Goal: Contribute content: Add original content to the website for others to see

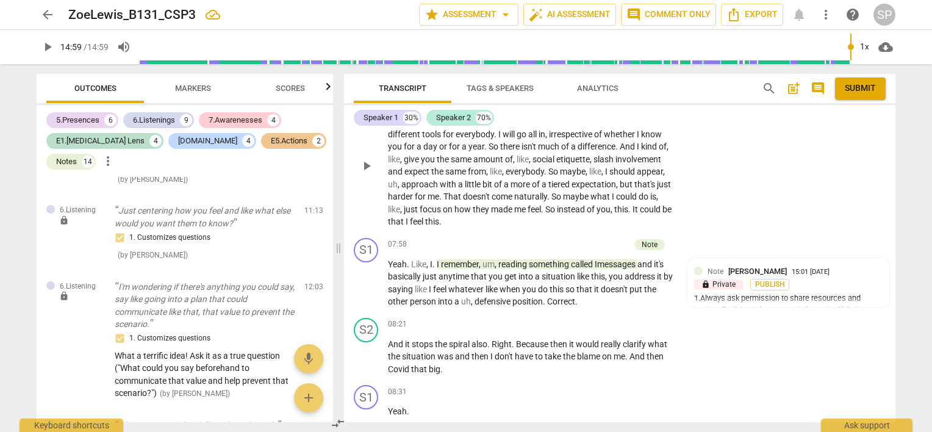
scroll to position [2524, 0]
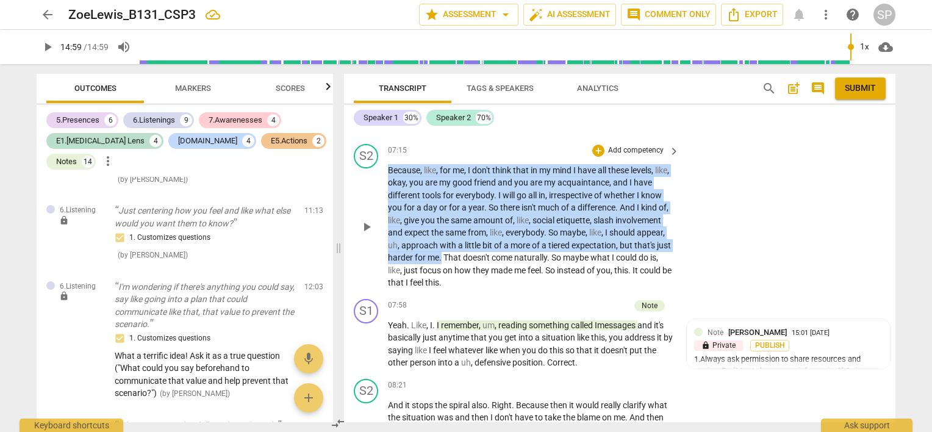
drag, startPoint x: 387, startPoint y: 187, endPoint x: 542, endPoint y: 273, distance: 176.9
click at [542, 273] on p "Because , like , for me , I don't think that in my mind I have all these levels…" at bounding box center [530, 226] width 285 height 125
copy p "Because , like , for me , I don't think that in my mind I have all these levels…"
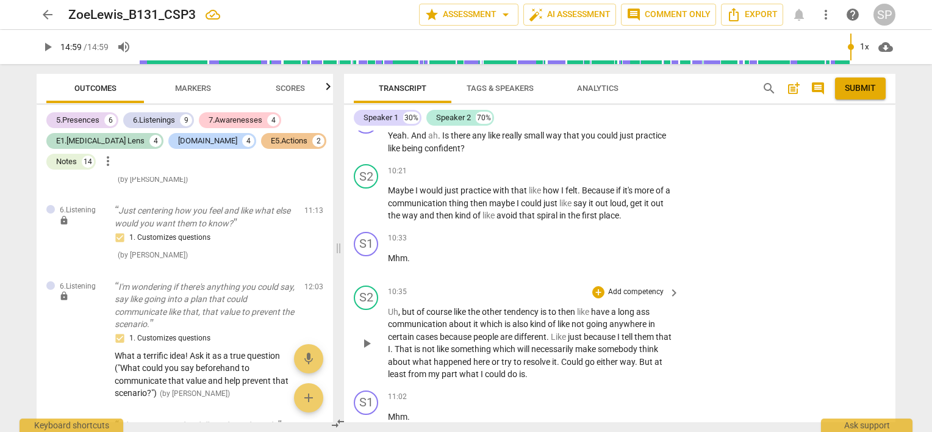
scroll to position [3561, 0]
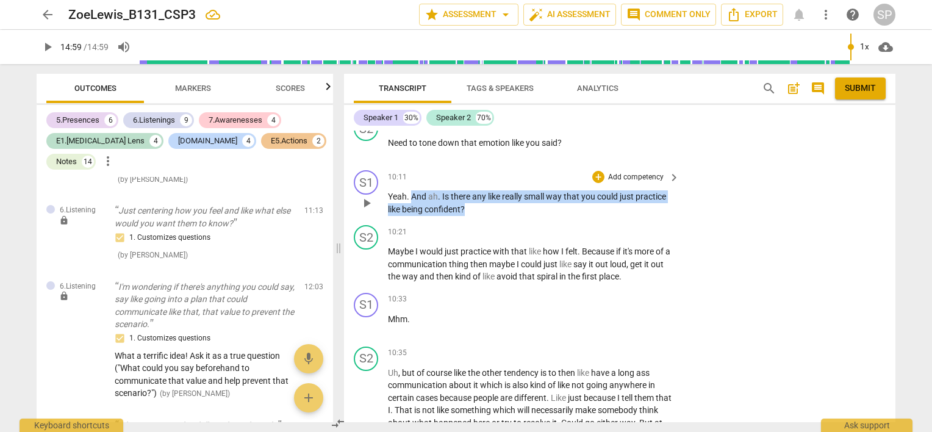
drag, startPoint x: 410, startPoint y: 209, endPoint x: 490, endPoint y: 219, distance: 81.1
click at [490, 215] on p "Yeah . And ah . Is there any like really small way that you could just practice…" at bounding box center [530, 202] width 285 height 25
click at [595, 183] on div "+" at bounding box center [598, 177] width 12 height 12
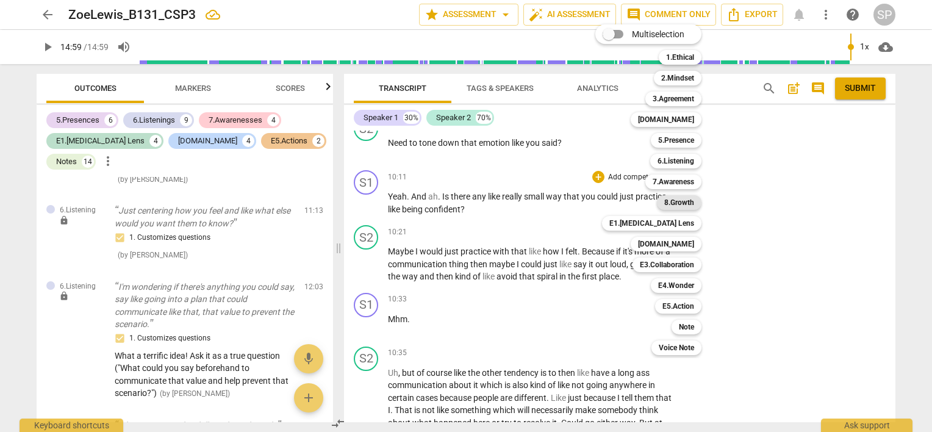
click at [679, 202] on b "8.Growth" at bounding box center [679, 202] width 30 height 15
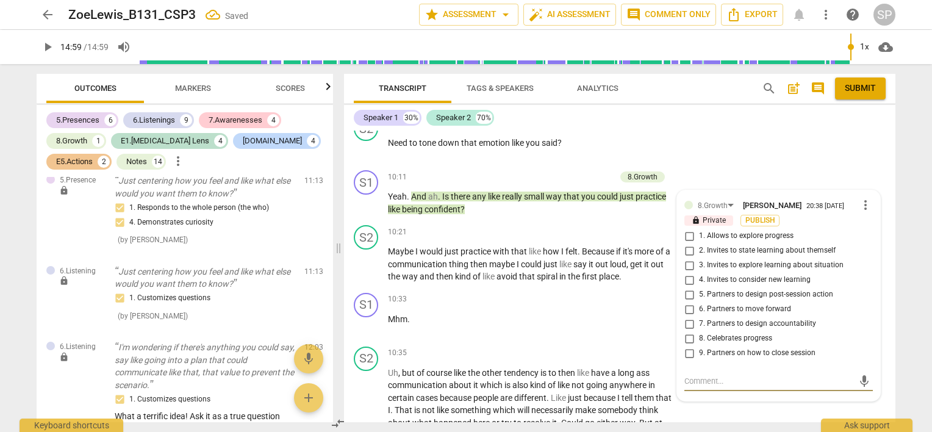
scroll to position [3893, 0]
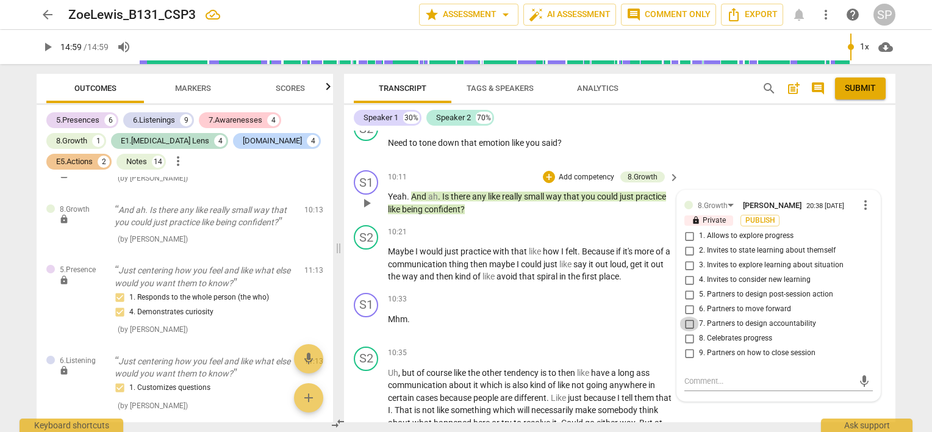
click at [687, 331] on input "7. Partners to design accountability" at bounding box center [689, 324] width 20 height 15
checkbox input "true"
click at [688, 317] on input "6. Partners to move forward" at bounding box center [689, 309] width 20 height 15
checkbox input "true"
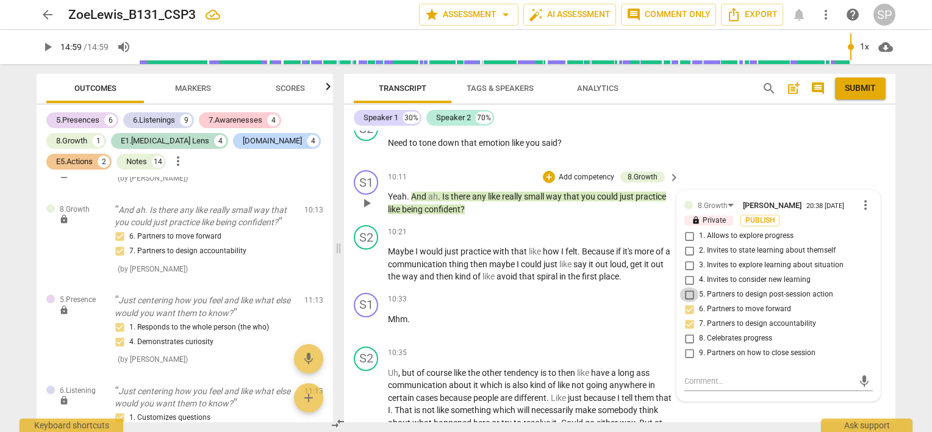
click at [688, 302] on input "5. Partners to design post-session action" at bounding box center [689, 294] width 20 height 15
checkbox input "true"
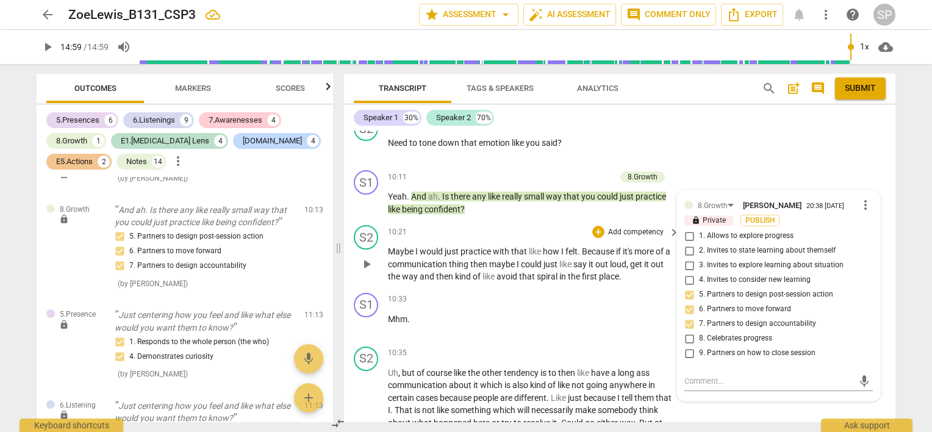
click at [517, 238] on div "10:21 + Add competency keyboard_arrow_right" at bounding box center [534, 231] width 293 height 13
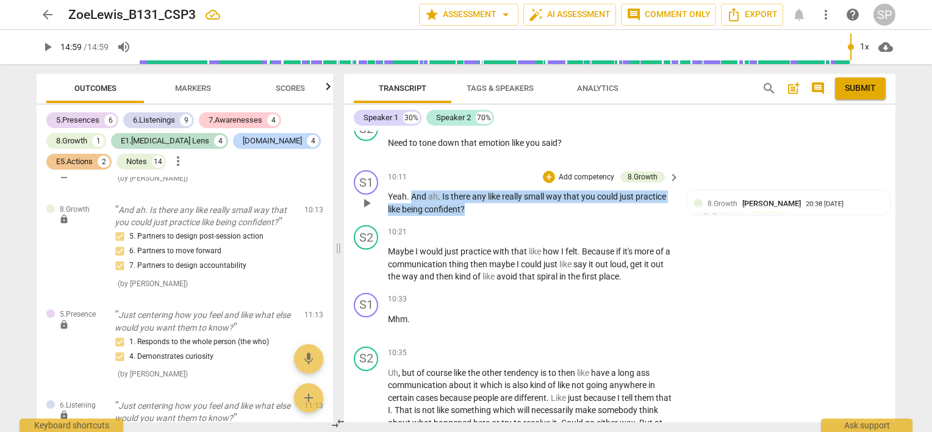
drag, startPoint x: 412, startPoint y: 205, endPoint x: 479, endPoint y: 226, distance: 71.0
click at [479, 215] on p "Yeah . And ah . Is there any like really small way that you could just practice…" at bounding box center [530, 202] width 285 height 25
click at [549, 183] on div "+" at bounding box center [549, 177] width 12 height 12
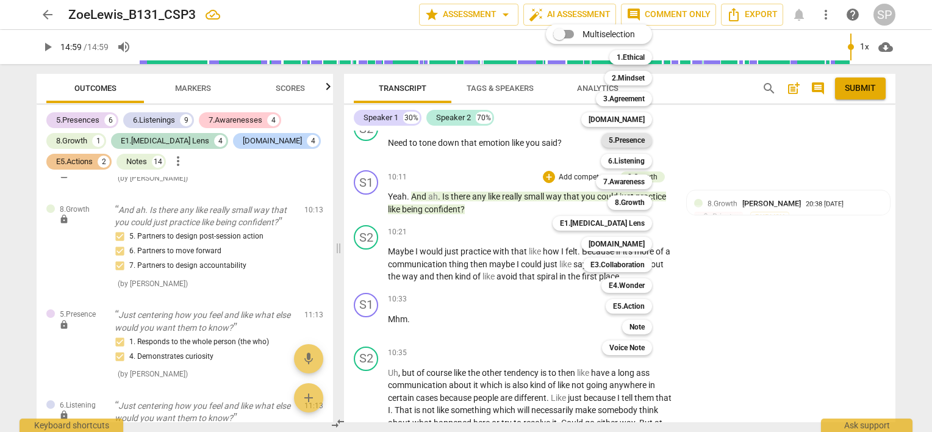
click at [611, 140] on b "5.Presence" at bounding box center [627, 140] width 36 height 15
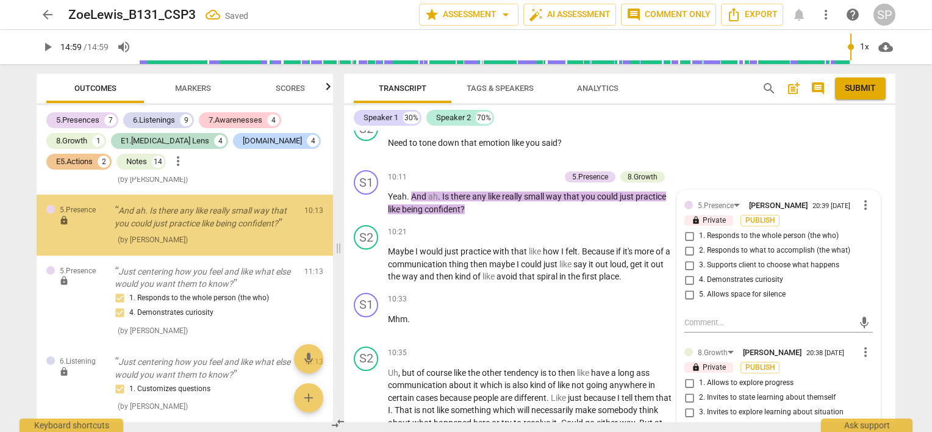
scroll to position [3998, 0]
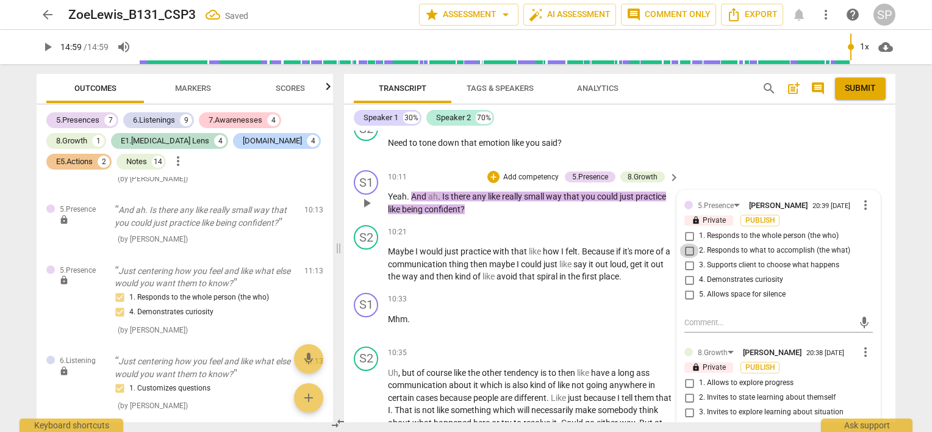
click at [687, 258] on input "2. Responds to what to accomplish (the what)" at bounding box center [689, 250] width 20 height 15
checkbox input "true"
click at [512, 238] on div "10:21 + Add competency keyboard_arrow_right" at bounding box center [534, 231] width 293 height 13
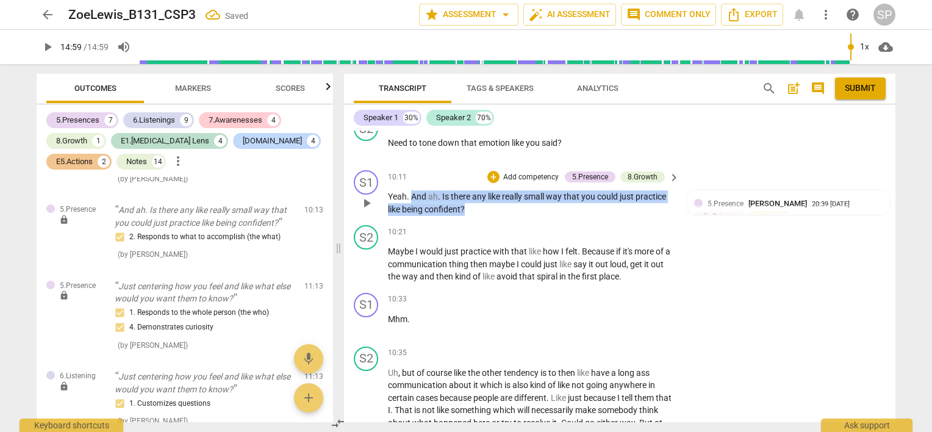
drag, startPoint x: 412, startPoint y: 204, endPoint x: 471, endPoint y: 219, distance: 60.9
click at [471, 215] on p "Yeah . And ah . Is there any like really small way that you could just practice…" at bounding box center [530, 202] width 285 height 25
click at [488, 183] on div "+" at bounding box center [493, 177] width 12 height 12
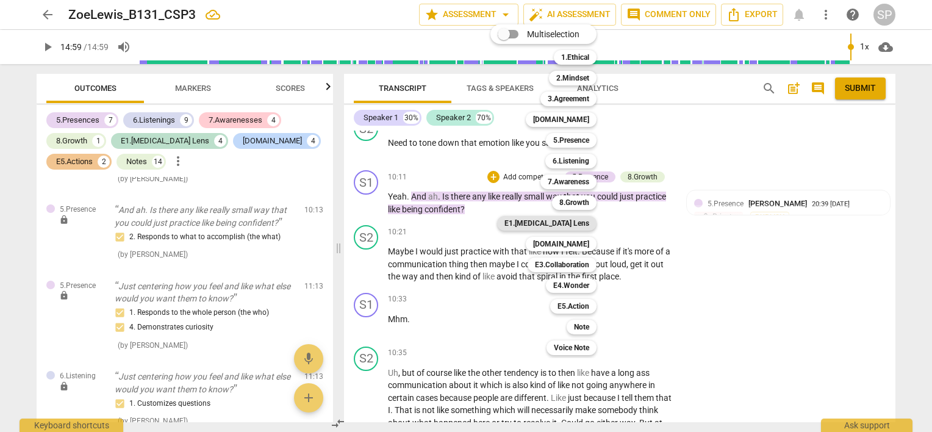
click at [565, 224] on b "E1.[MEDICAL_DATA] Lens" at bounding box center [546, 223] width 85 height 15
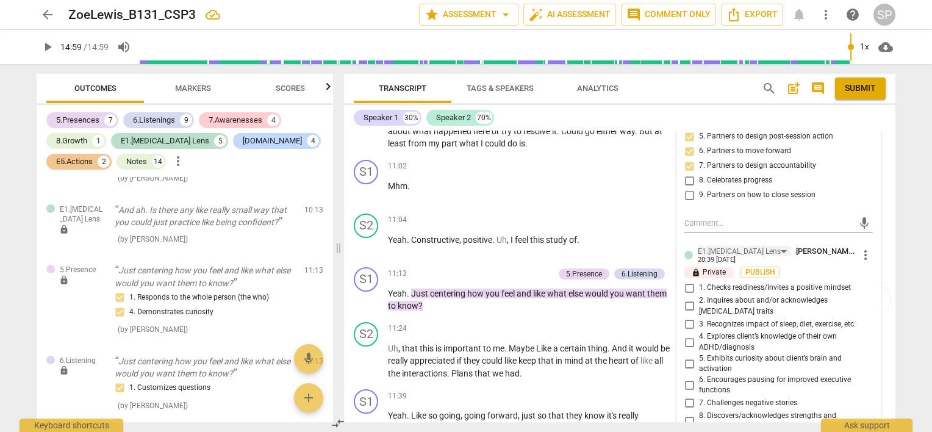
scroll to position [3987, 0]
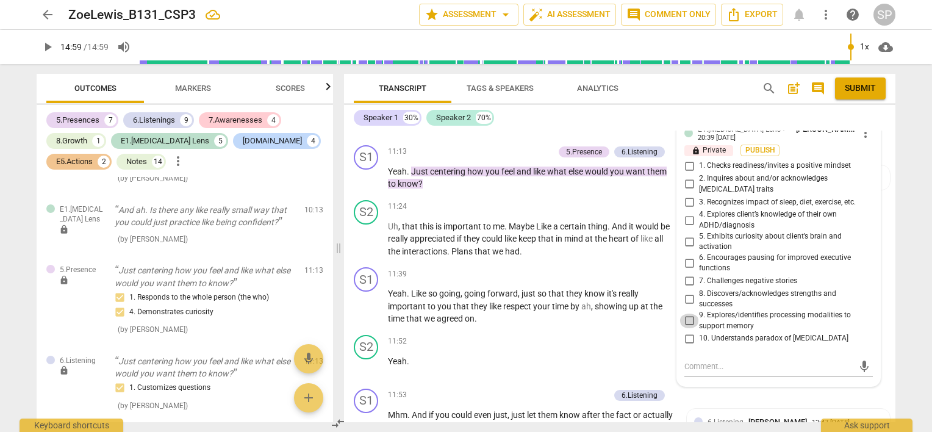
click at [687, 324] on input "9. Explores/identifies processing modalities to support memory" at bounding box center [689, 320] width 20 height 15
checkbox input "true"
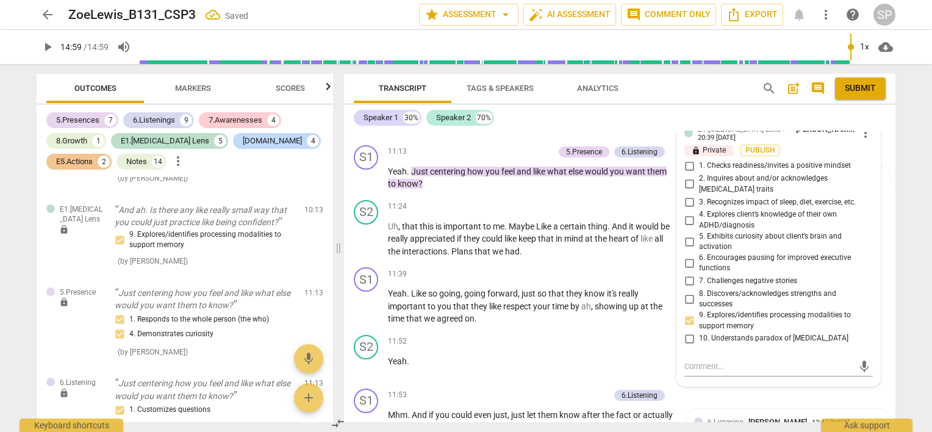
click at [687, 343] on input "10. Understands paradox of [MEDICAL_DATA]" at bounding box center [689, 338] width 20 height 15
checkbox input "true"
click at [684, 246] on input "5. Exhibits curiosity about client’s brain and activation" at bounding box center [689, 241] width 20 height 15
checkbox input "true"
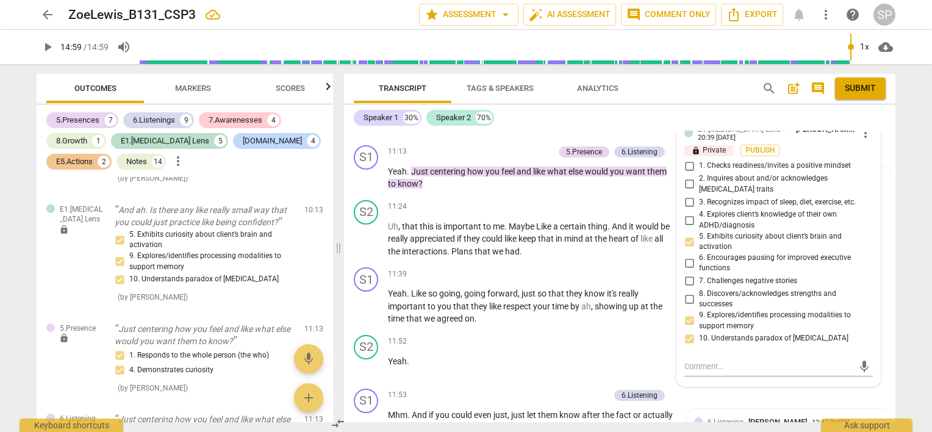
click at [690, 173] on input "1. Checks readiness/invites a positive mindset" at bounding box center [689, 166] width 20 height 15
checkbox input "true"
click at [542, 196] on div "S2 play_arrow pause 11:24 + Add competency keyboard_arrow_right Uh , that this …" at bounding box center [619, 229] width 551 height 68
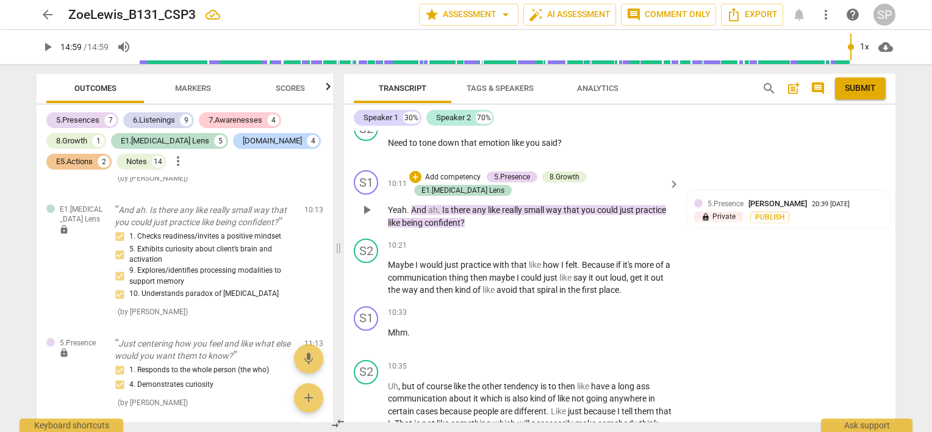
scroll to position [3622, 0]
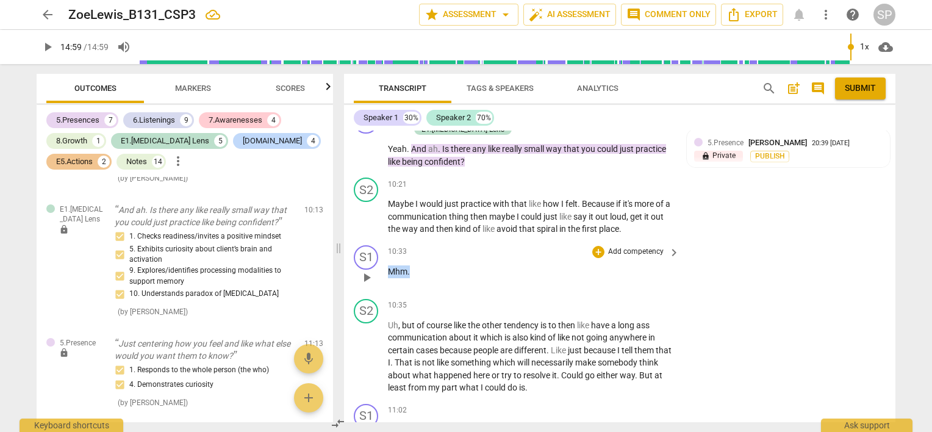
drag, startPoint x: 410, startPoint y: 270, endPoint x: 383, endPoint y: 271, distance: 26.9
click at [383, 271] on div "S1 play_arrow pause 10:33 + Add competency keyboard_arrow_right Mhm ." at bounding box center [619, 267] width 551 height 54
click at [595, 250] on div "+" at bounding box center [598, 252] width 12 height 12
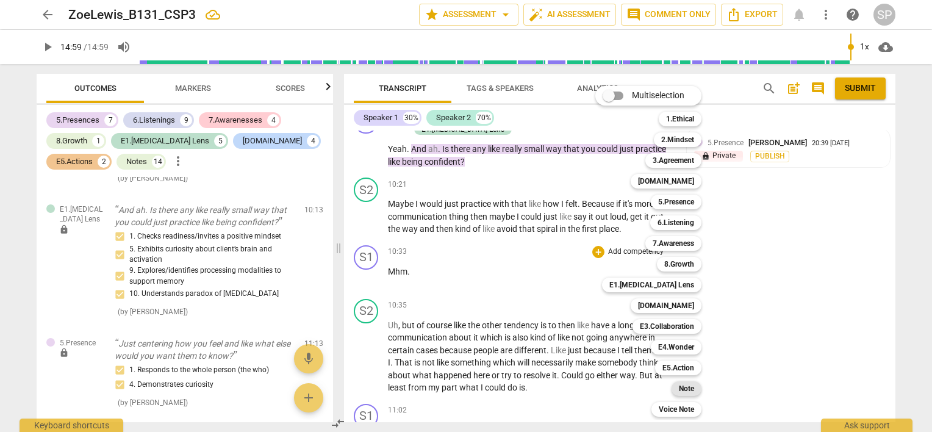
click at [692, 388] on b "Note" at bounding box center [686, 388] width 15 height 15
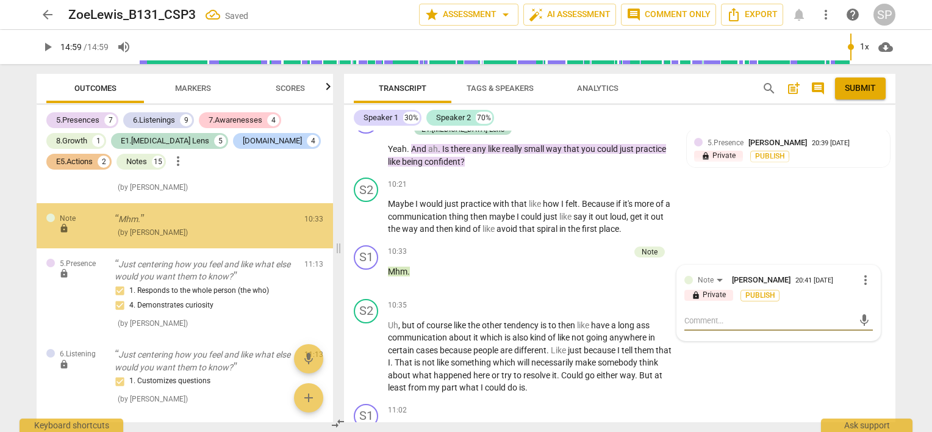
scroll to position [4199, 0]
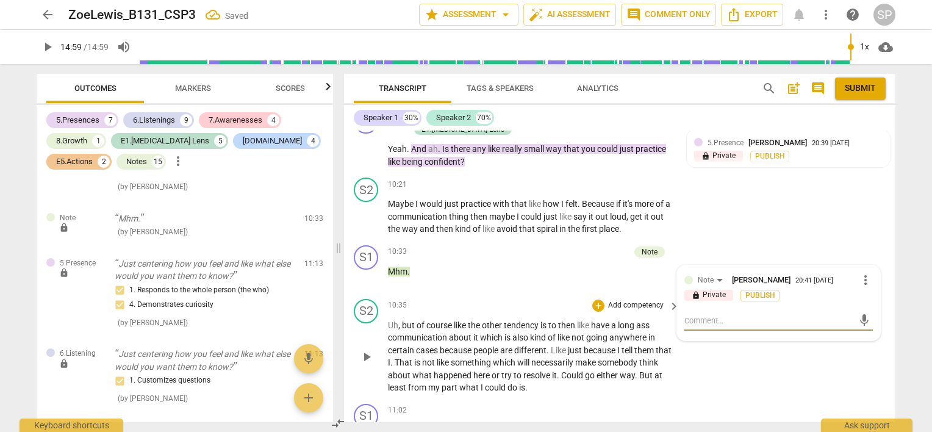
type textarea "H"
type textarea "Ho"
type textarea "How"
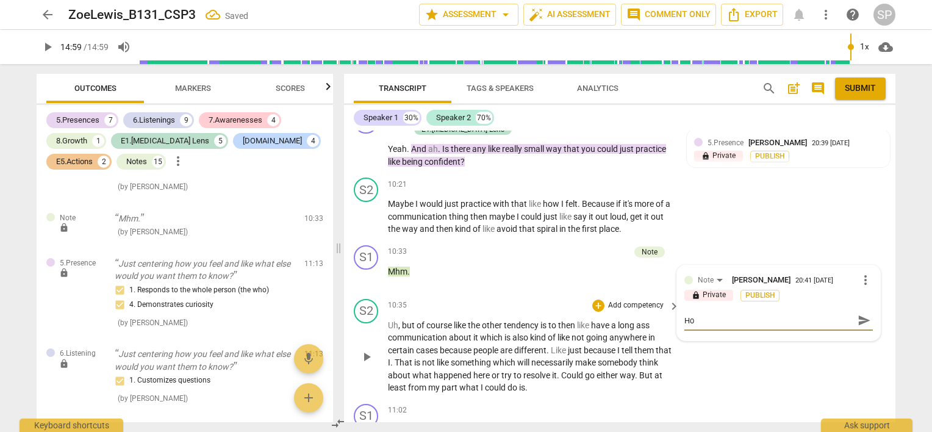
type textarea "How"
type textarea "How c"
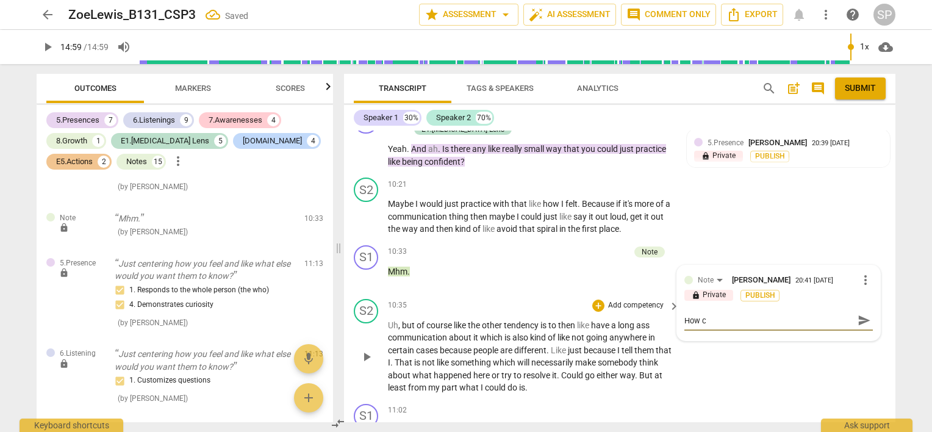
type textarea "How co"
type textarea "How cou"
type textarea "How coul"
type textarea "How could"
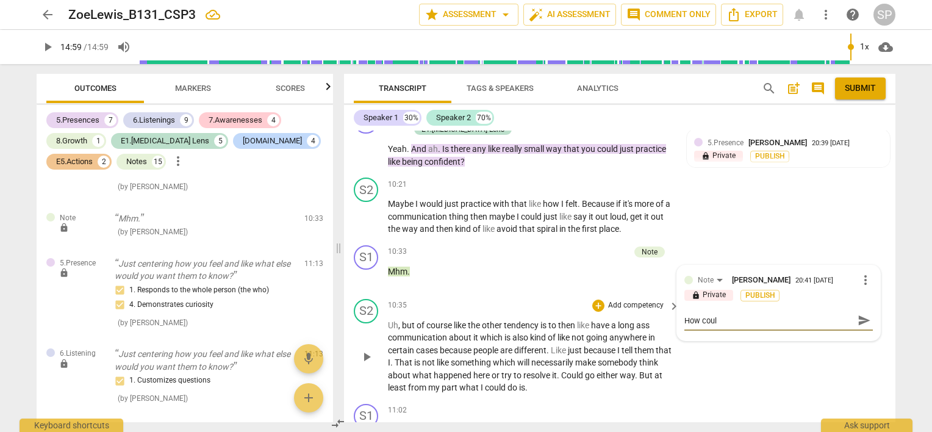
type textarea "How could"
type textarea "How could y"
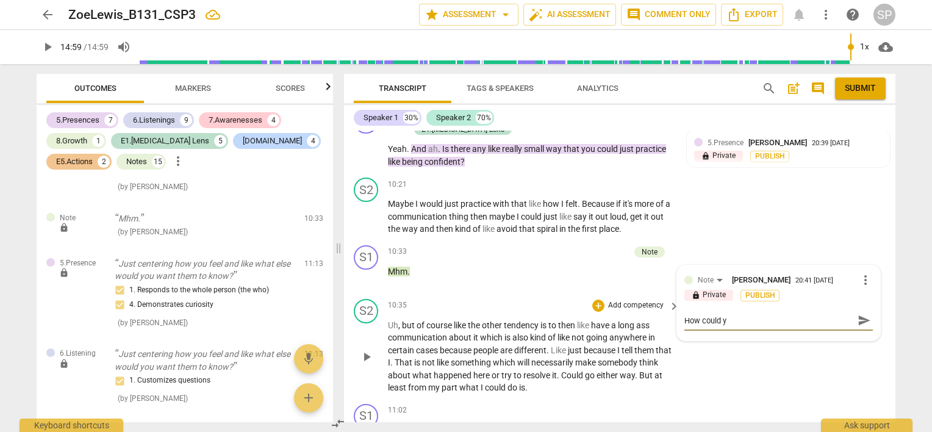
type textarea "How could yo"
type textarea "How could you"
type textarea "How could you k"
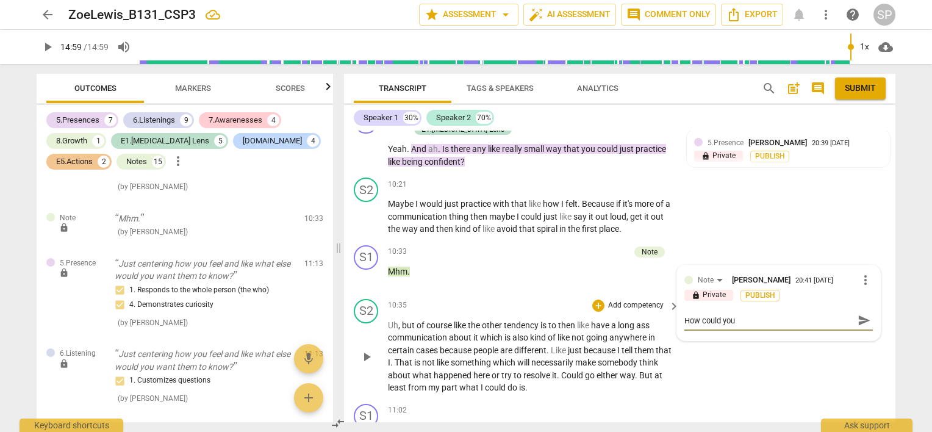
type textarea "How could you k"
type textarea "How could you ke"
type textarea "How could you [PERSON_NAME]"
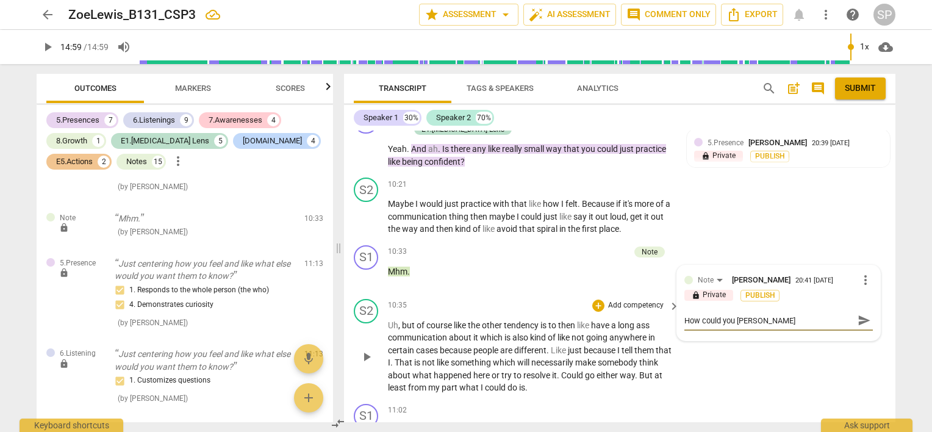
type textarea "How could you keep"
type textarea "How could you keep h"
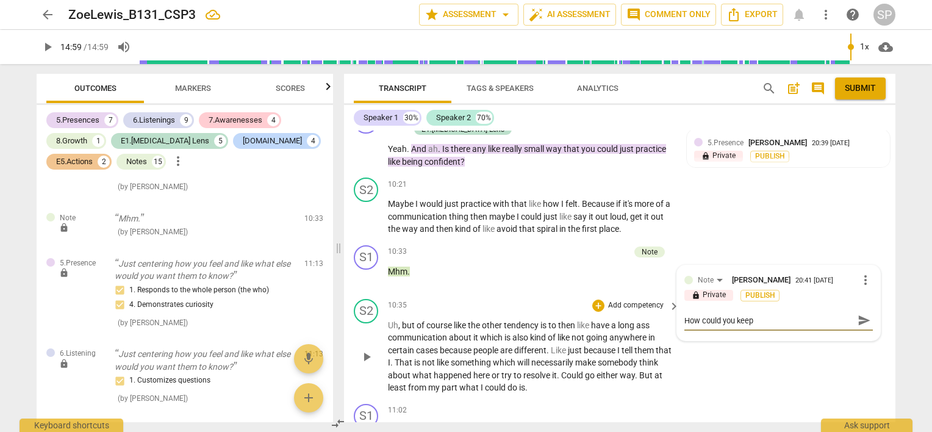
type textarea "How could you keep h"
type textarea "How could you keep he"
type textarea "How could you keep [PERSON_NAME]"
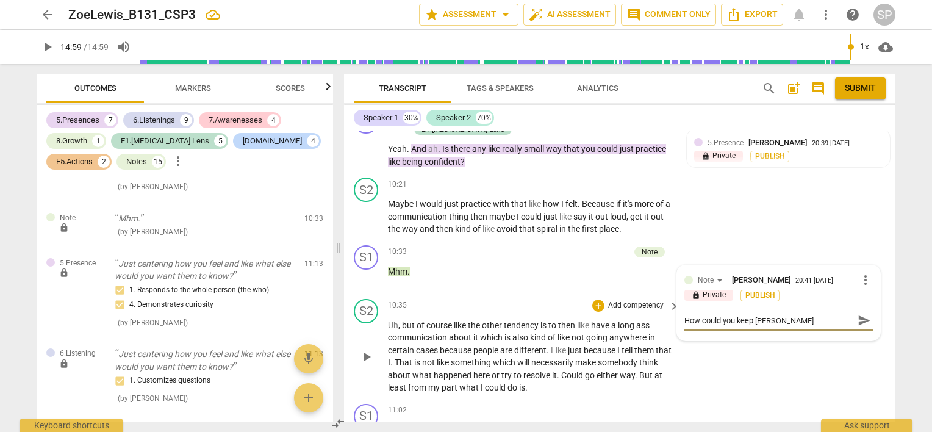
type textarea "How could you keep heer"
type textarea "How could you keep heer o"
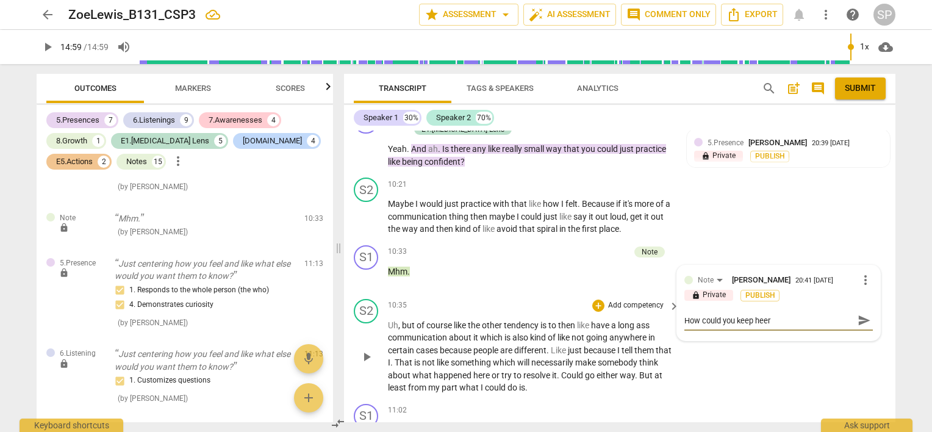
type textarea "How could you keep heer o"
type textarea "How could you keep heer ou"
type textarea "How could you keep heer o"
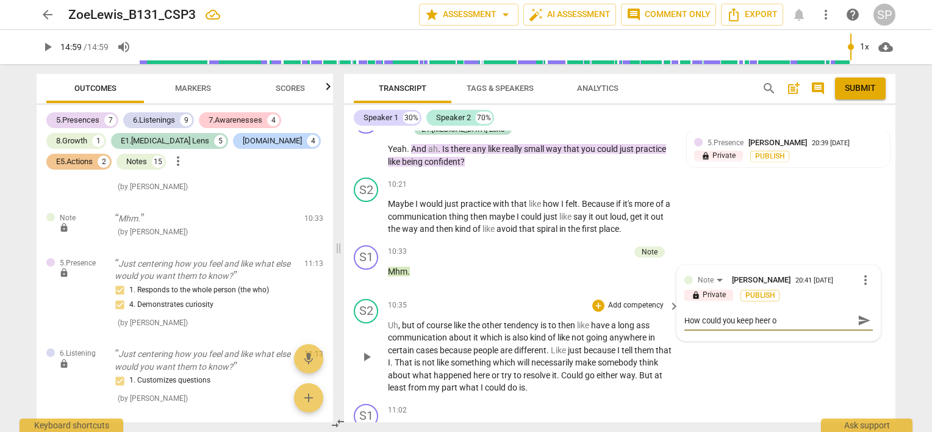
type textarea "How could you keep heer"
type textarea "How could you keep [PERSON_NAME]"
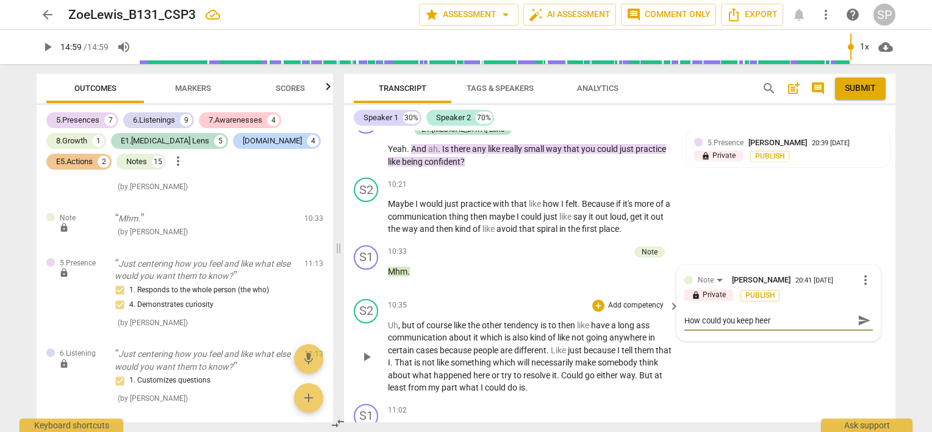
type textarea "How could you keep [PERSON_NAME]"
type textarea "How could you keep he"
type textarea "How could you keep her"
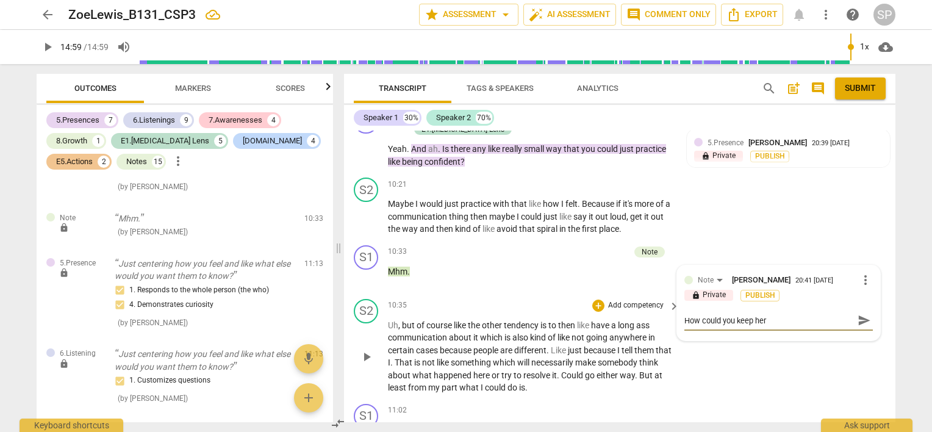
type textarea "How could you keep her"
type textarea "How could you keep her o"
type textarea "How could you keep her ou"
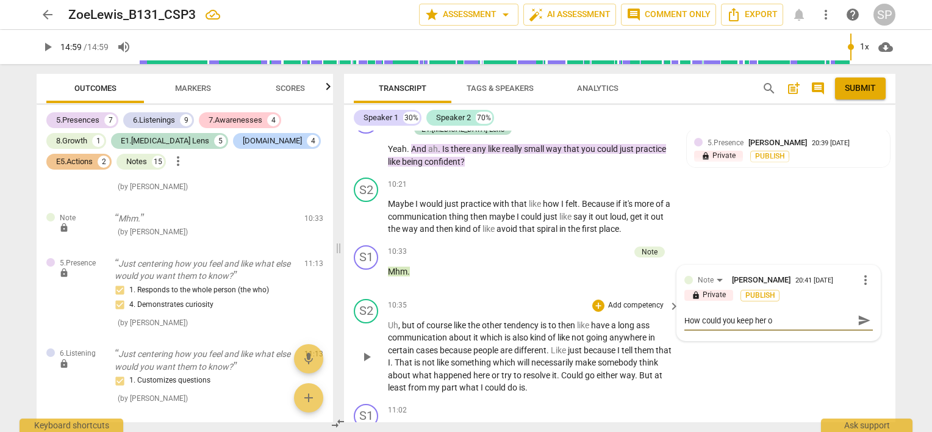
type textarea "How could you keep her ou"
type textarea "How could you keep her out"
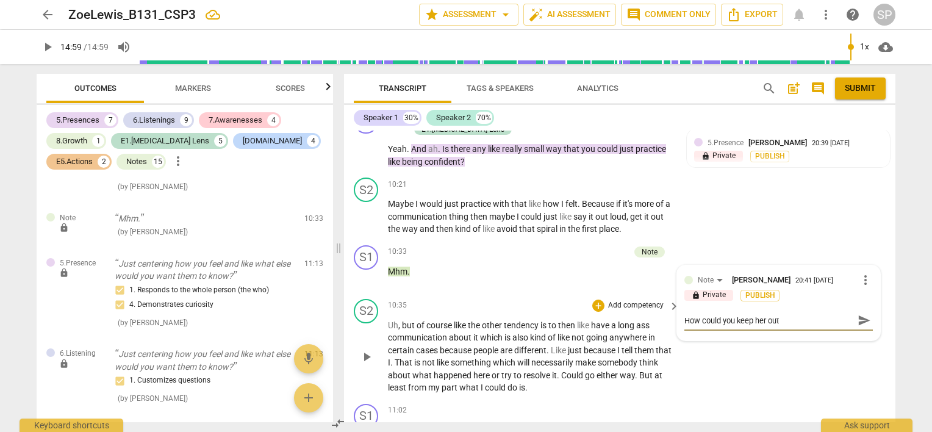
type textarea "How could you keep her out o"
type textarea "How could you keep her out of"
type textarea "How could you keep her out of t"
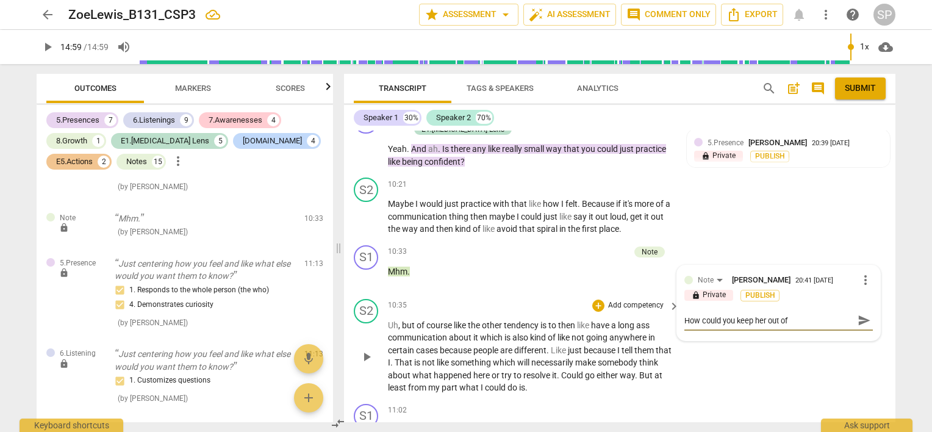
type textarea "How could you keep her out of t"
type textarea "How could you keep her out of th"
type textarea "How could you keep her out of the"
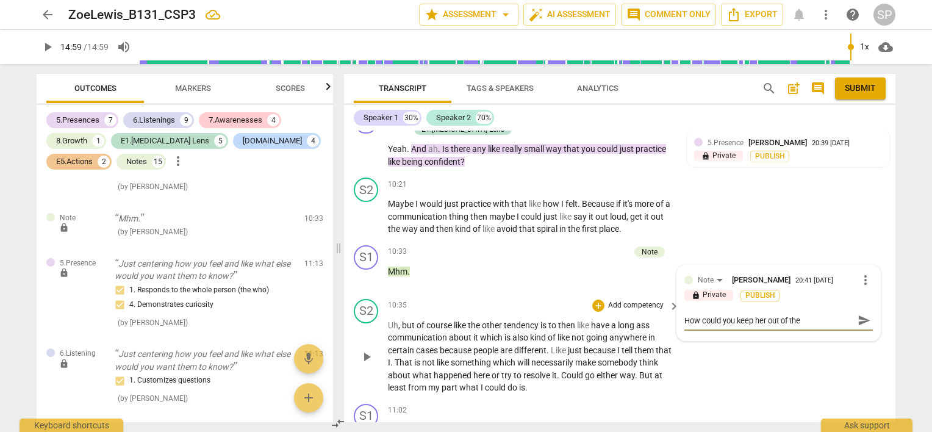
type textarea "How could you keep her out of the"
type textarea "How could you keep her out of the ""
type textarea "How could you keep her out of the "n"
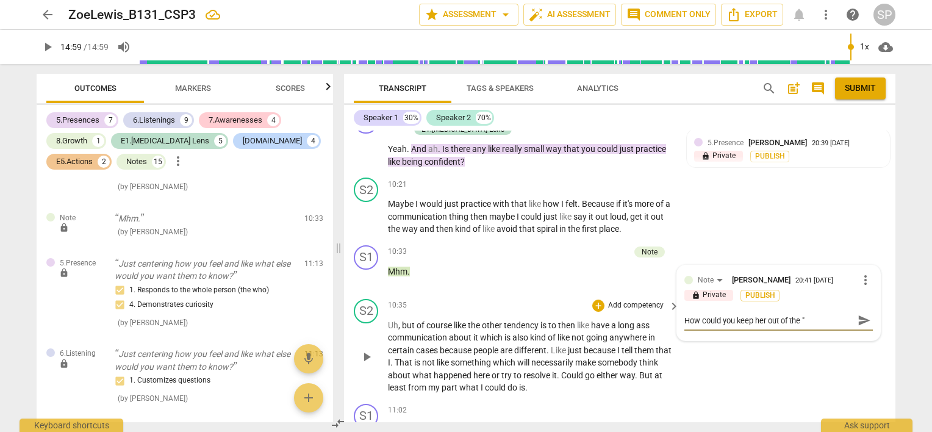
type textarea "How could you keep her out of the "n"
type textarea "How could you keep her out of the "ne"
type textarea "How could you keep her out of the "neg"
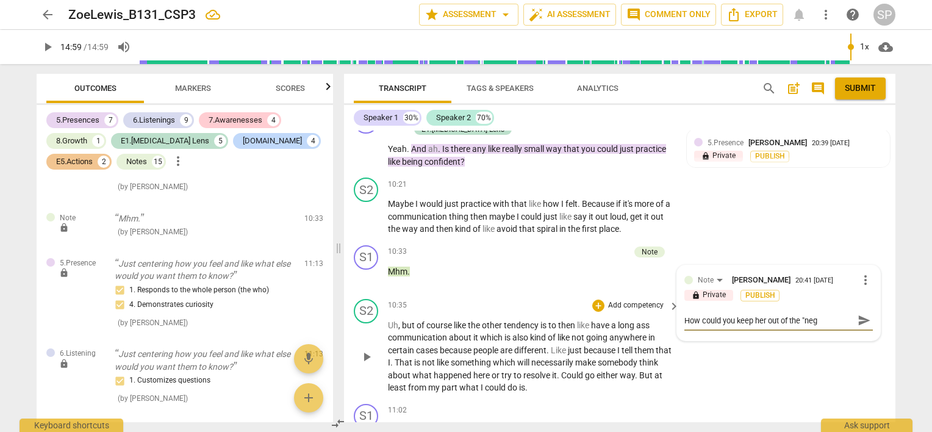
type textarea "How could you keep her out of the "nega"
type textarea "How could you keep her out of the "negat"
type textarea "How could you keep her out of the "negati"
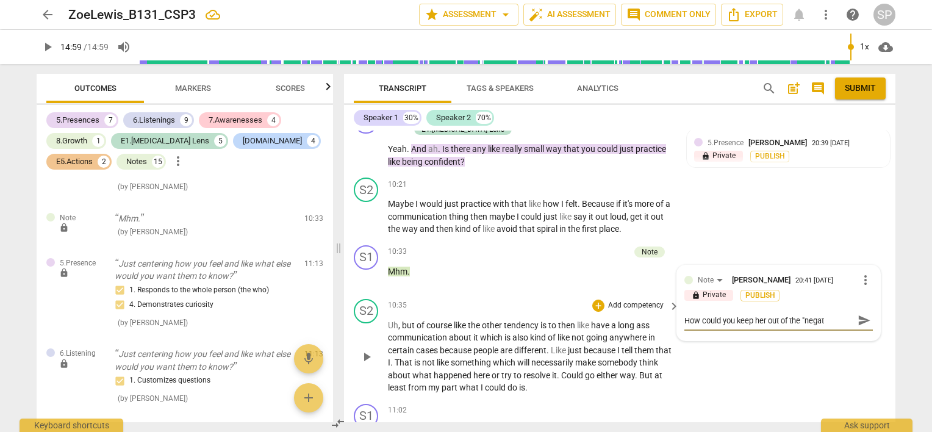
type textarea "How could you keep her out of the "negati"
type textarea "How could you keep her out of the "negativ"
type textarea "How could you keep her out of the "negative"
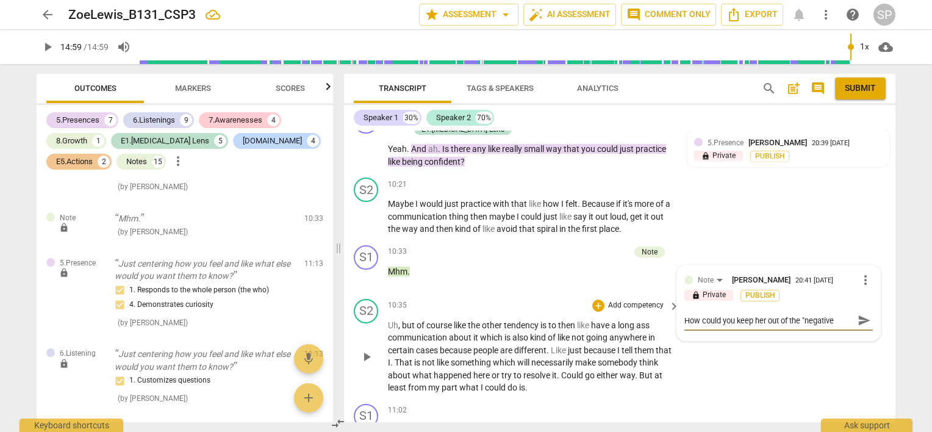
type textarea "How could you keep her out of the "negative""
type textarea "How could you keep her out of the "negative" h"
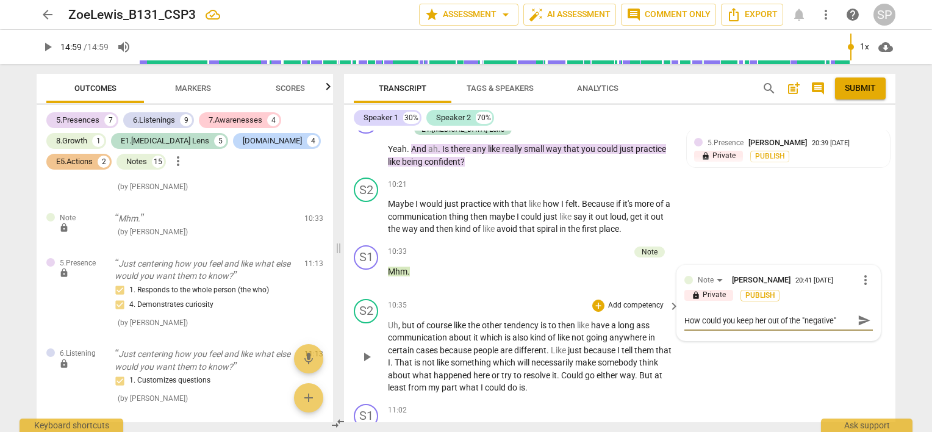
type textarea "How could you keep her out of the "negative" h"
type textarea "How could you keep her out of the "negative" he"
type textarea "How could you keep her out of the "negative" her"
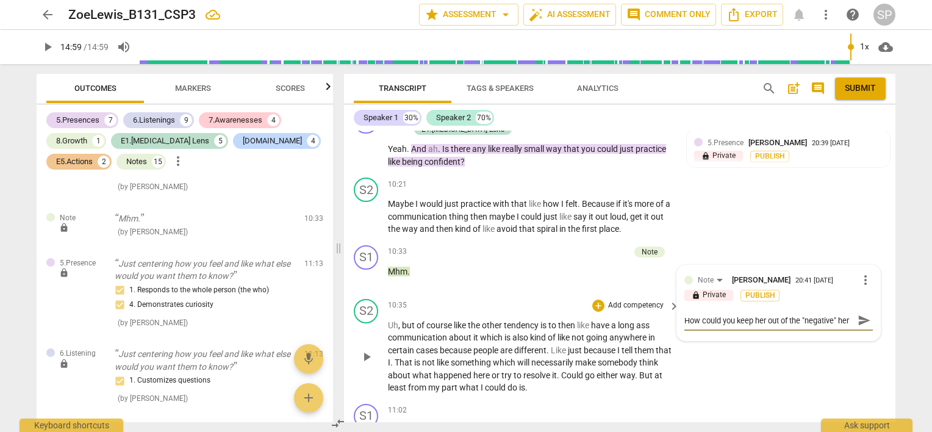
type textarea "How could you keep her out of the "negative" here"
type textarea "How could you keep her out of the "negative" here?"
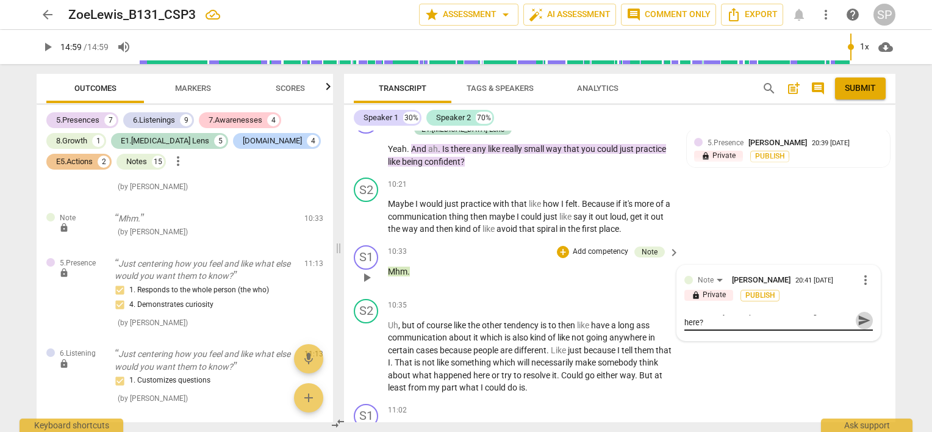
click at [858, 317] on span "send" at bounding box center [864, 319] width 13 height 13
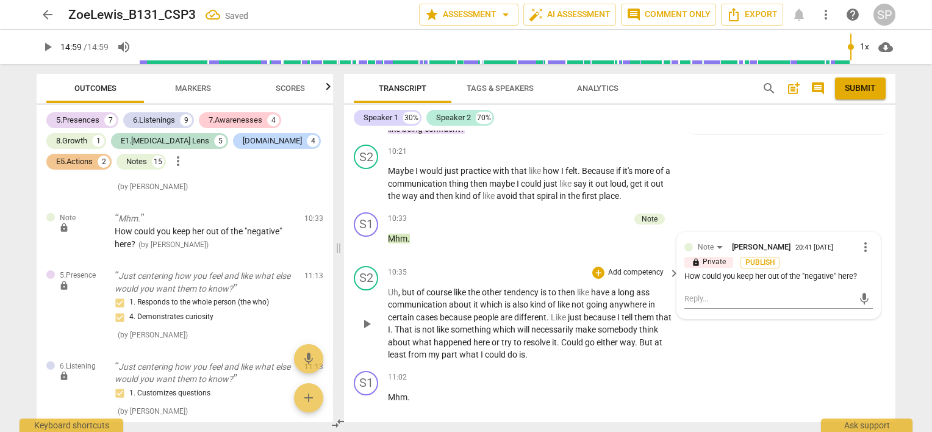
scroll to position [3683, 0]
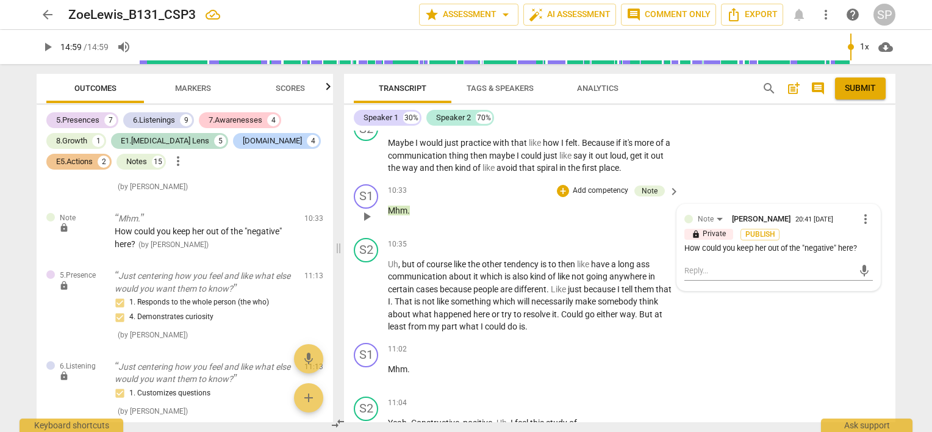
click at [858, 217] on span "more_vert" at bounding box center [865, 219] width 15 height 15
click at [867, 220] on li "Edit" at bounding box center [875, 217] width 42 height 23
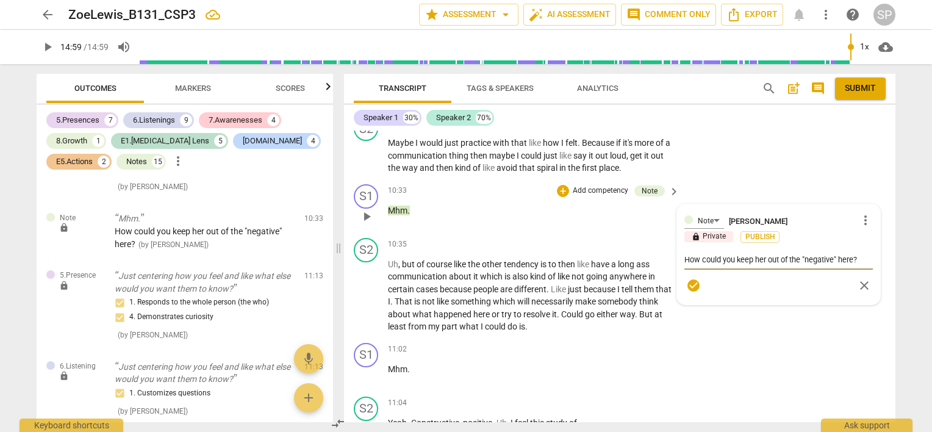
click at [858, 254] on textarea "How could you keep her out of the "negative" here?" at bounding box center [778, 260] width 188 height 12
type textarea "How could you keep her out of the "negative" here?"
type textarea "How could you keep her out of the "negative" here? ""
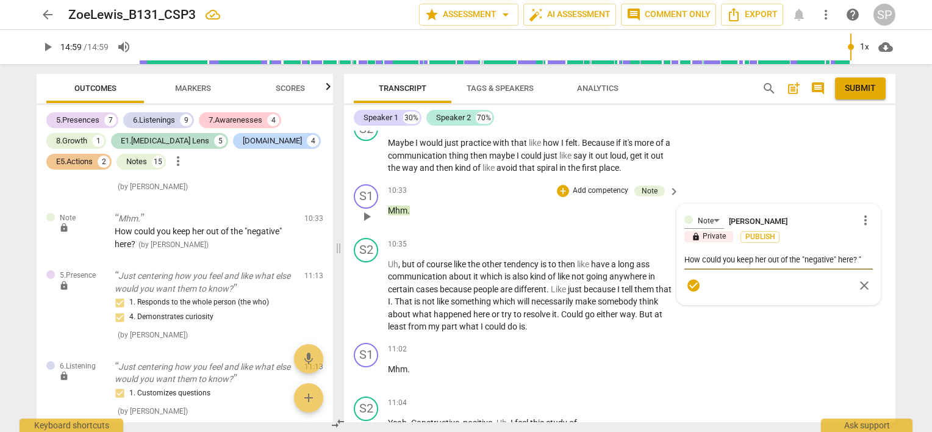
type textarea "How could you keep her out of the "negative" here?"
type textarea "How could you keep her out of the "negative" here? E"
type textarea "How could you keep her out of the "negative" here? Ex"
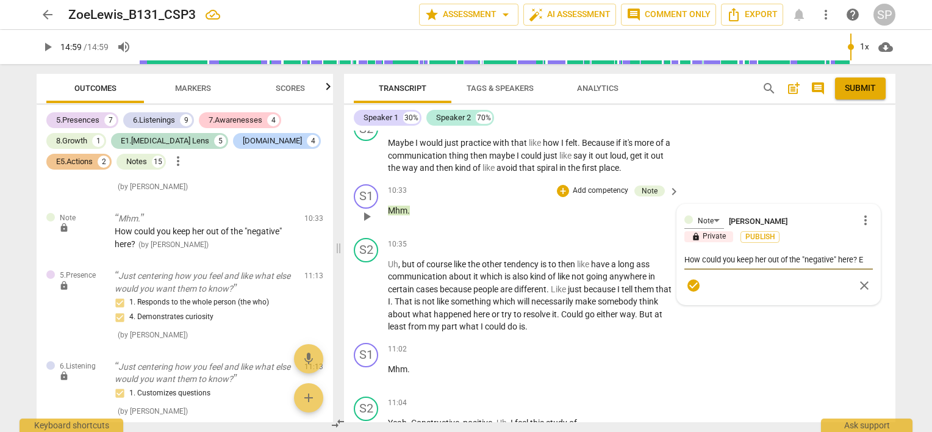
type textarea "How could you keep her out of the "negative" here? Ex"
type textarea "How could you keep her out of the "negative" here? Ex:"
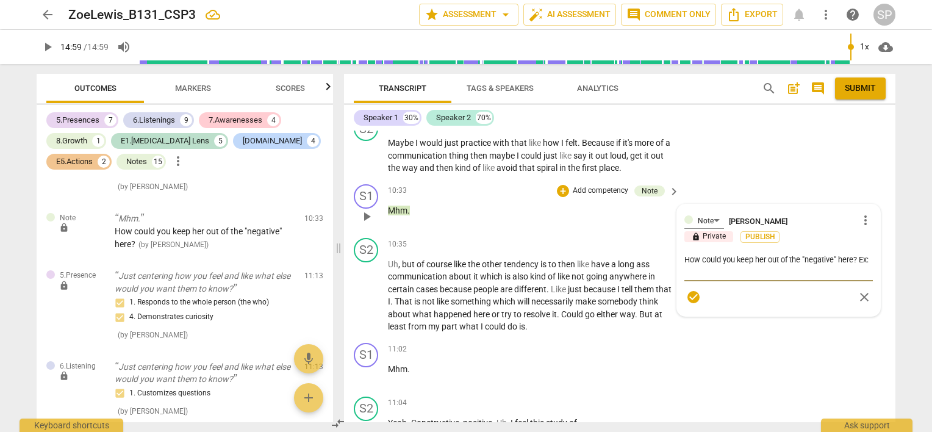
type textarea "How could you keep her out of the "negative" here? Ex: W"
type textarea "How could you keep her out of the "negative" here? Ex: Wo"
type textarea "How could you keep her out of the "negative" here? Ex: W"
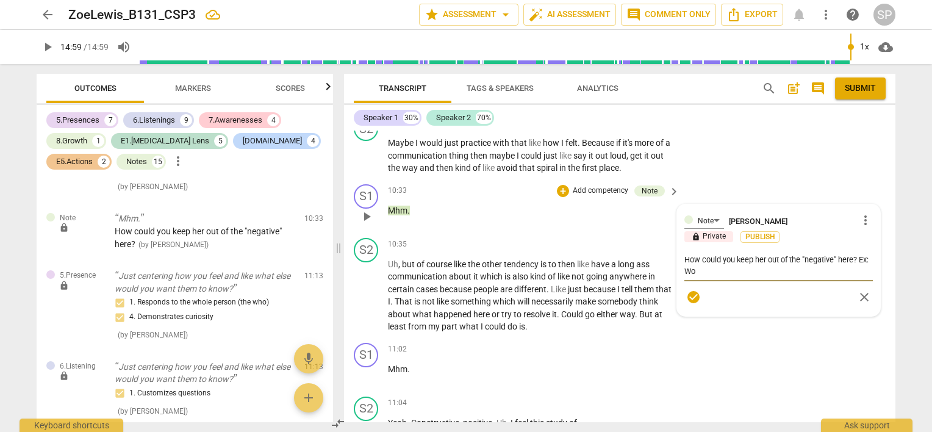
type textarea "How could you keep her out of the "negative" here? Ex: W"
type textarea "How could you keep her out of the "negative" here? Ex:"
type textarea "How could you keep her out of the "negative" here? Ex: S"
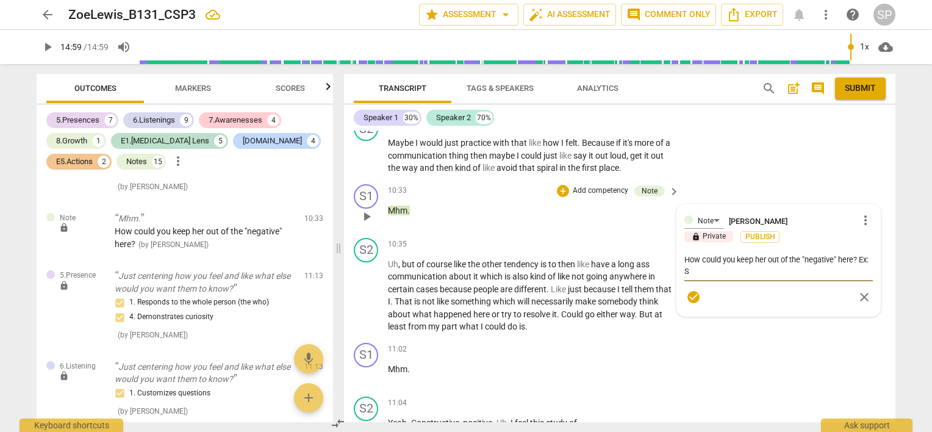
type textarea "How could you keep her out of the "negative" here? Ex: So"
type textarea "How could you keep her out of the "negative" here? Ex: So,"
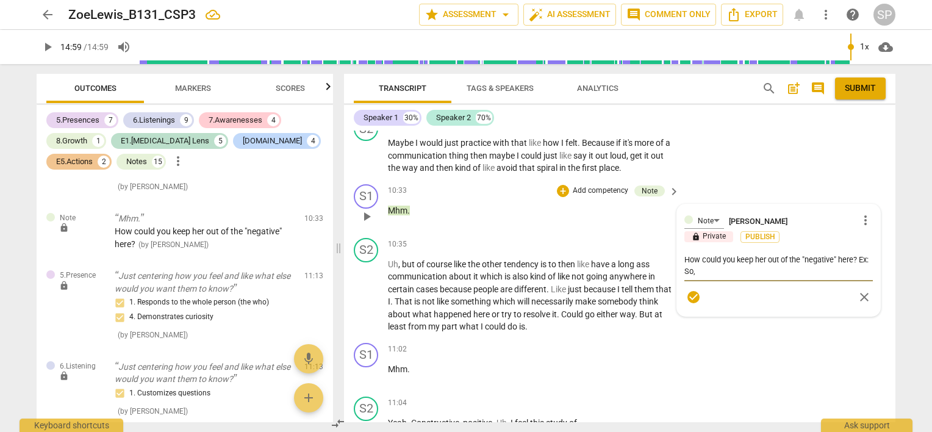
type textarea "How could you keep her out of the "negative" here? Ex: So,"
type textarea "How could you keep her out of the "negative" here? Ex: So, w"
type textarea "How could you keep her out of the "negative" here? Ex: So, wh"
type textarea "How could you keep her out of the "negative" here? Ex: So, wha"
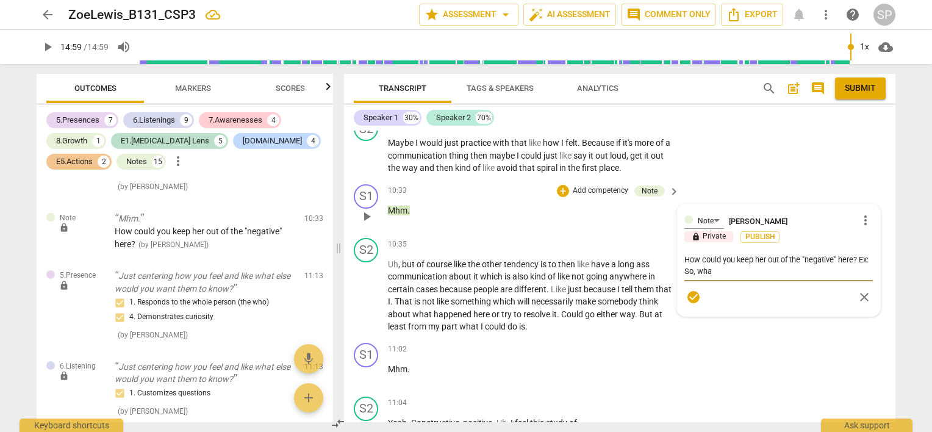
type textarea "How could you keep her out of the "negative" here? Ex: So, what"
type textarea "How could you keep her out of the "negative" here? Ex: So, what m"
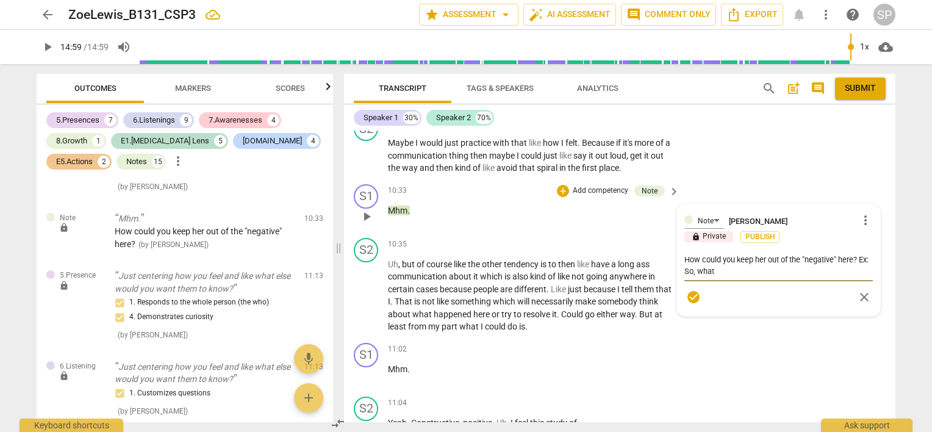
type textarea "How could you keep her out of the "negative" here? Ex: So, what m"
type textarea "How could you keep her out of the "negative" here? Ex: So, what mi"
type textarea "How could you keep her out of the "negative" here? Ex: So, what mig"
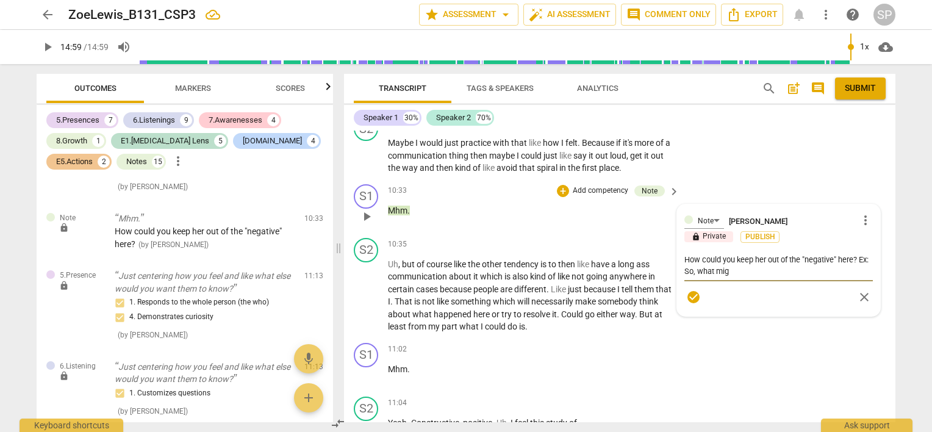
type textarea "How could you keep her out of the "negative" here? Ex: So, what migh"
type textarea "How could you keep her out of the "negative" here? Ex: So, what might"
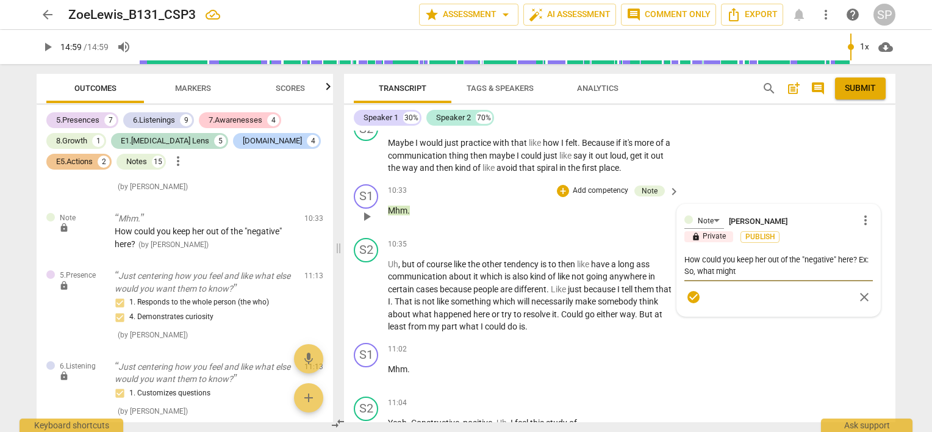
type textarea "How could you keep her out of the "negative" here? Ex: So, what might"
type textarea "How could you keep her out of the "negative" here? Ex: So, what might y"
type textarea "How could you keep her out of the "negative" here? Ex: So, what might yo"
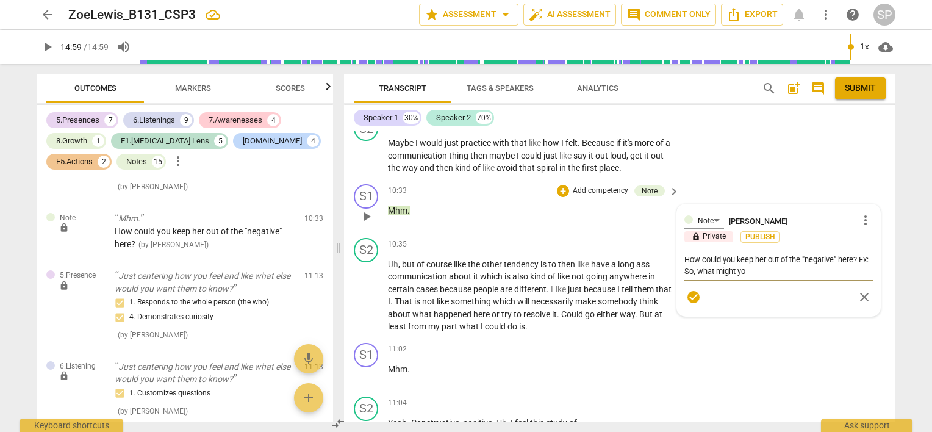
type textarea "How could you keep her out of the "negative" here? Ex: So, what might you"
type textarea "How could you keep her out of the "negative" here? Ex: So, what might you d"
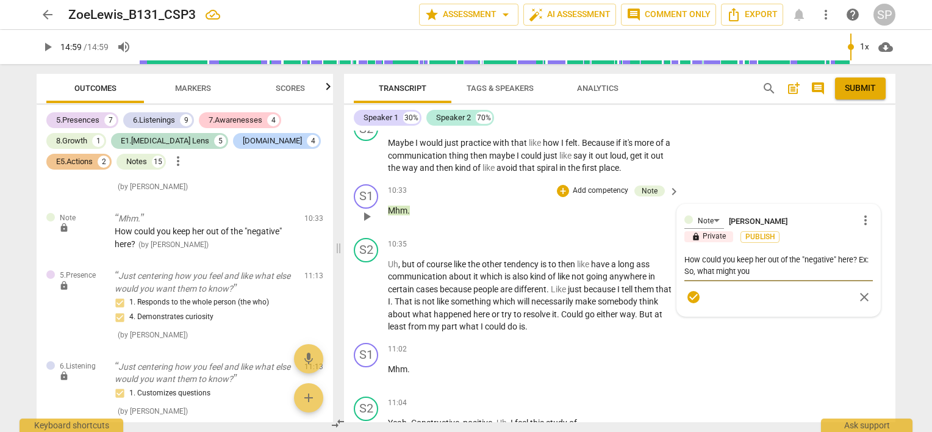
type textarea "How could you keep her out of the "negative" here? Ex: So, what might you d"
type textarea "How could you keep her out of the "negative" here? Ex: So, what might you do"
type textarea "How could you keep her out of the "negative" here? Ex: So, what might you do,"
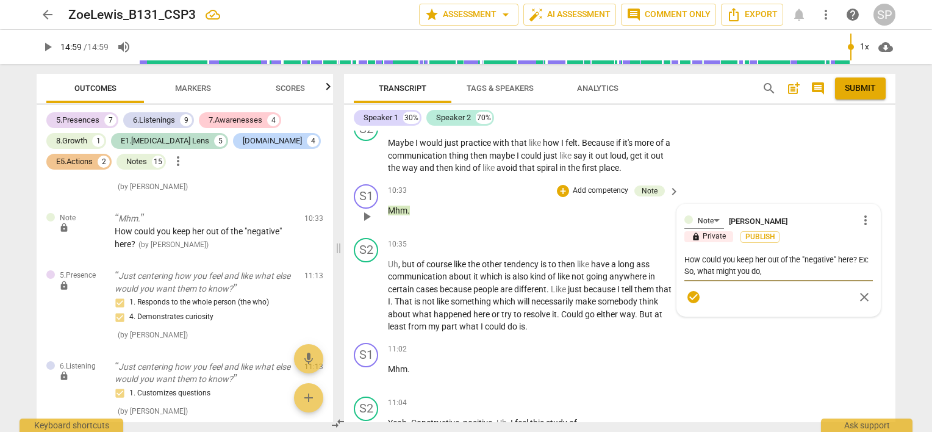
type textarea "How could you keep her out of the "negative" here? Ex: So, what might you do,"
type textarea "How could you keep her out of the "negative" here? Ex: So, what might you do, f"
type textarea "How could you keep her out of the "negative" here? Ex: So, what might you do, fo"
type textarea "How could you keep her out of the "negative" here? Ex: So, what might you do, f…"
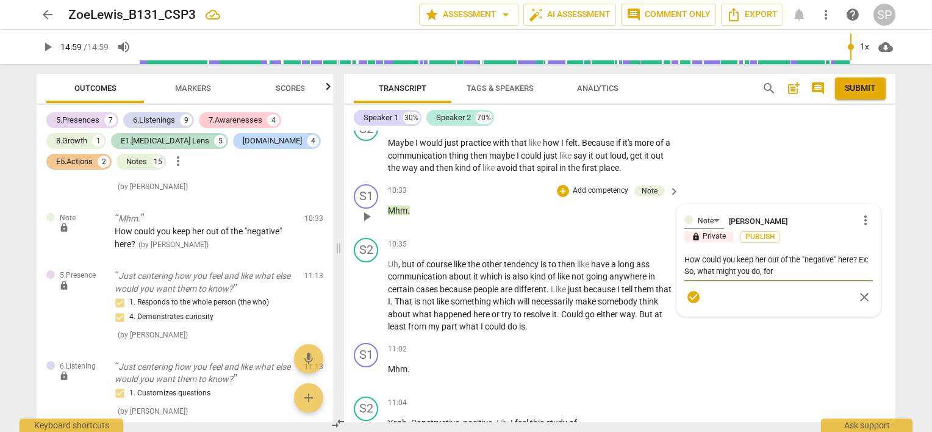
type textarea "How could you keep her out of the "negative" here? Ex: So, what might you do, f…"
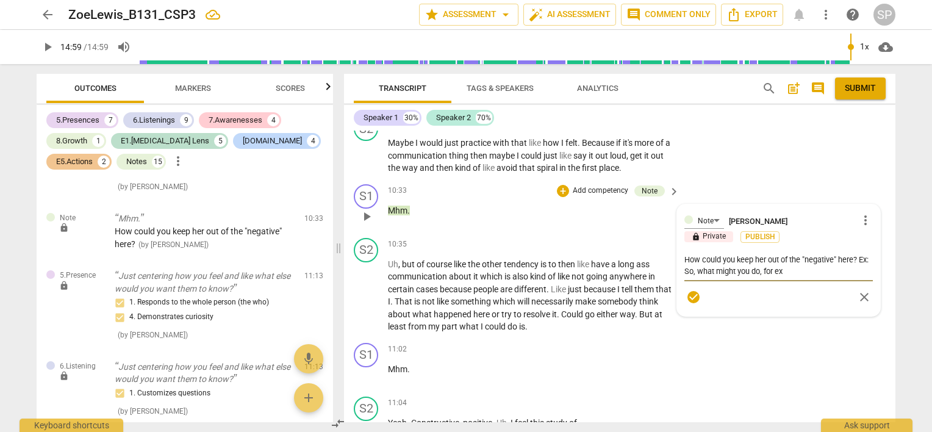
type textarea "How could you keep her out of the "negative" here? Ex: So, what might you do, f…"
click at [695, 269] on textarea "How could you keep her out of the "negative" here? Ex: So, what might you do, f…" at bounding box center [778, 265] width 188 height 23
click at [689, 294] on span "check_circle" at bounding box center [693, 297] width 15 height 15
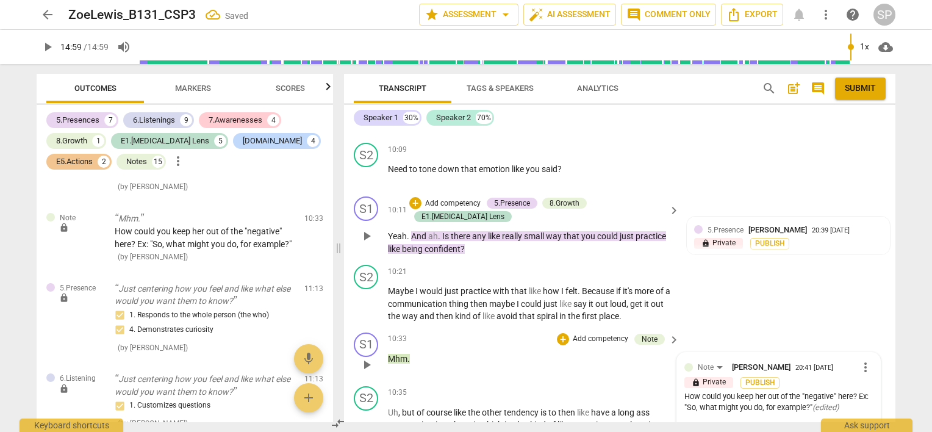
scroll to position [3439, 0]
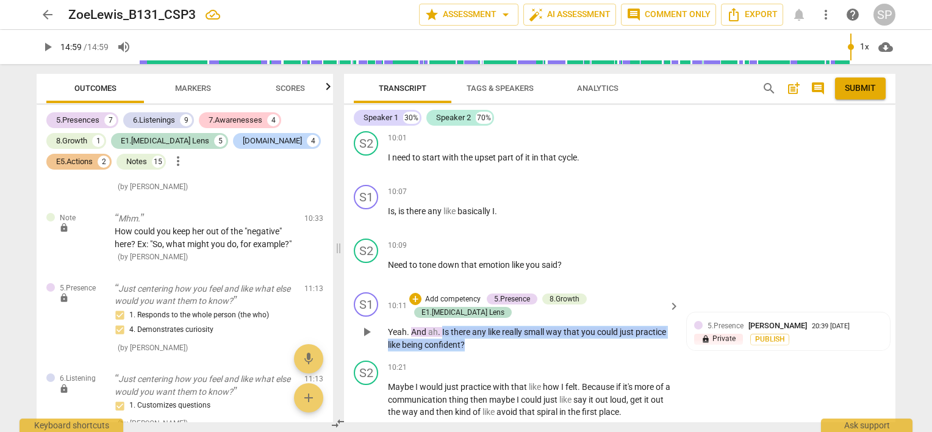
drag, startPoint x: 442, startPoint y: 328, endPoint x: 490, endPoint y: 342, distance: 50.6
click at [493, 347] on p "Yeah . And ah . Is there any like really small way that you could just practice…" at bounding box center [530, 338] width 285 height 25
click at [421, 305] on div "+" at bounding box center [415, 299] width 12 height 12
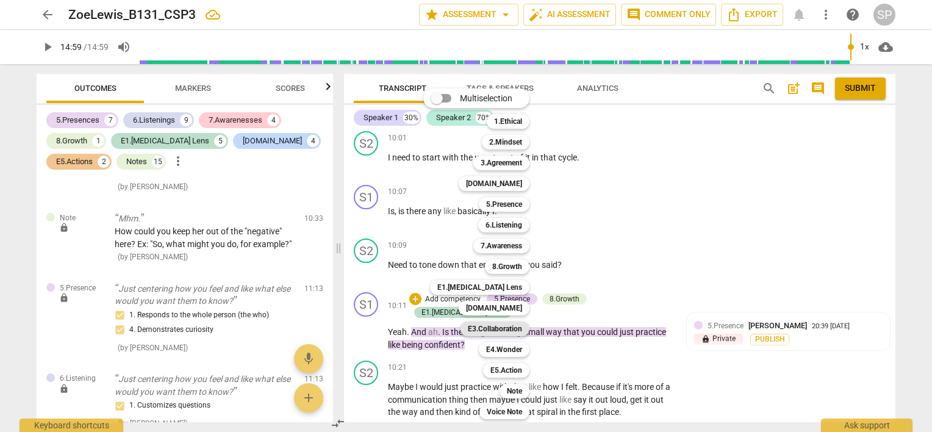
click at [506, 327] on b "E3.Collaboration" at bounding box center [495, 328] width 54 height 15
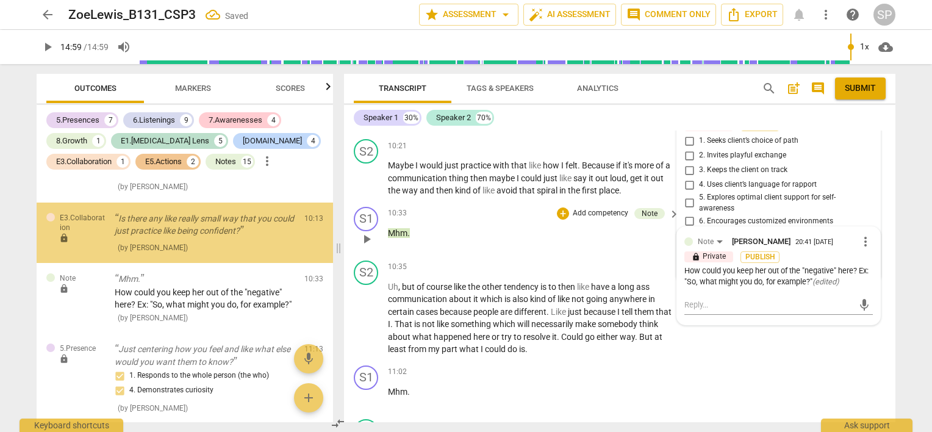
scroll to position [4207, 0]
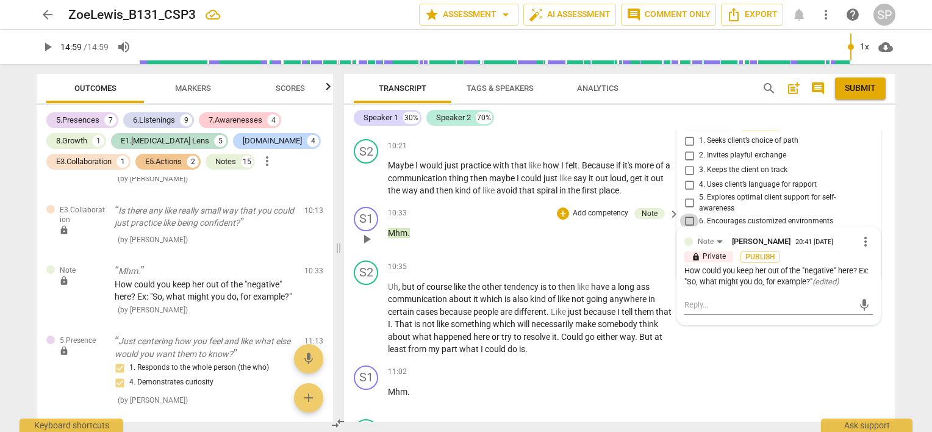
click at [684, 228] on input "6. Encourages customized environments" at bounding box center [689, 220] width 20 height 15
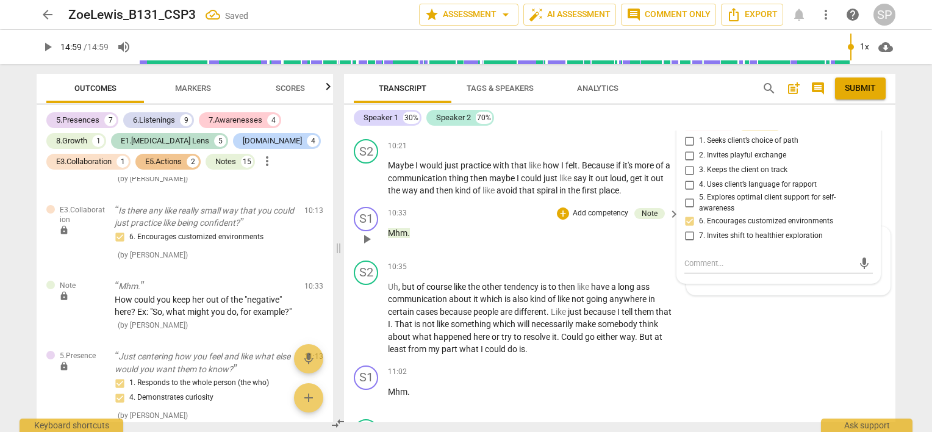
click at [683, 210] on input "5. Explores optimal client support for self-awareness" at bounding box center [689, 203] width 20 height 15
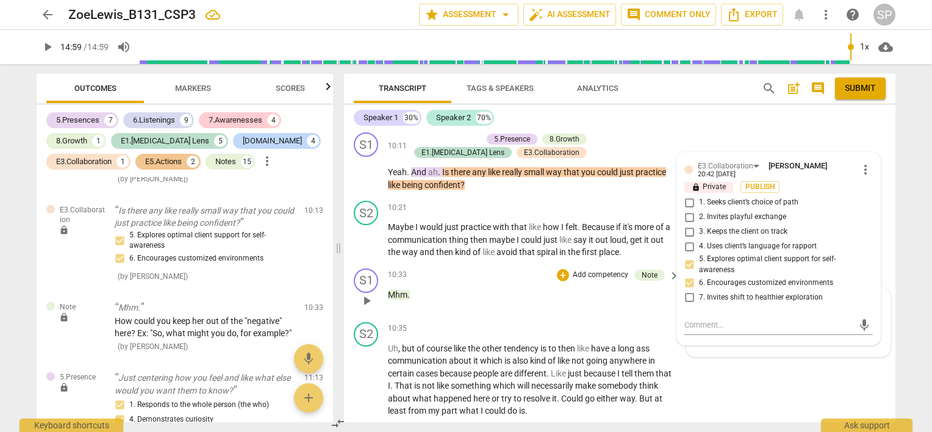
scroll to position [3599, 0]
click at [428, 213] on div "10:21 + Add competency keyboard_arrow_right" at bounding box center [534, 206] width 293 height 13
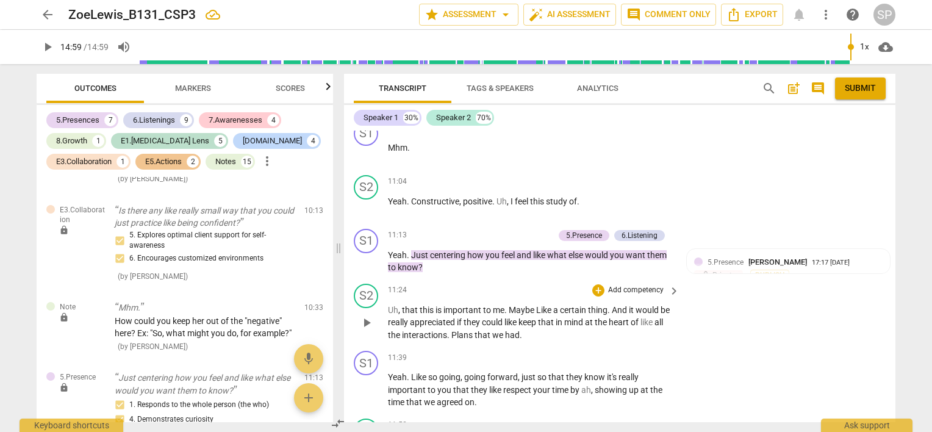
scroll to position [4026, 0]
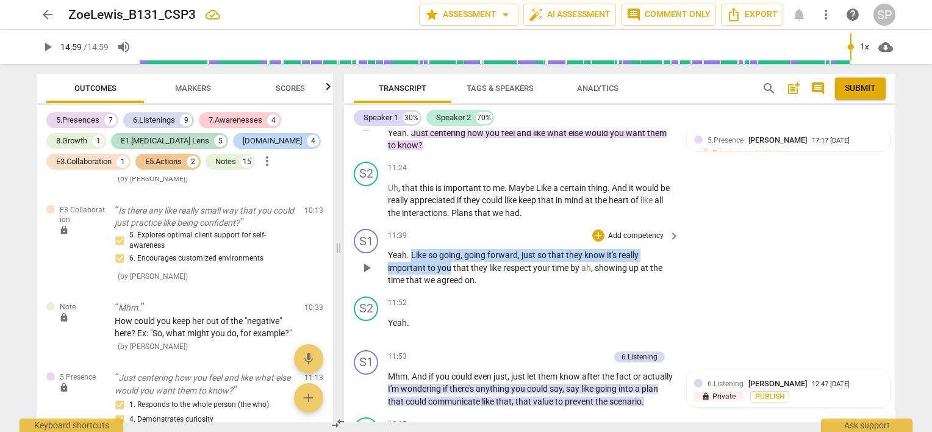
drag, startPoint x: 410, startPoint y: 263, endPoint x: 449, endPoint y: 273, distance: 40.4
click at [449, 273] on p "Yeah . Like so going , going forward , just so that they know it's really impor…" at bounding box center [530, 268] width 285 height 38
click at [598, 242] on div "+" at bounding box center [598, 235] width 12 height 12
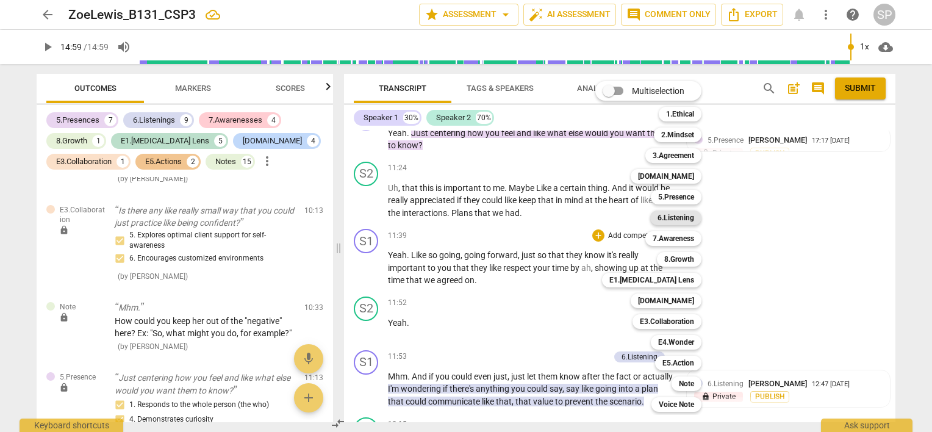
click at [676, 219] on b "6.Listening" at bounding box center [675, 217] width 37 height 15
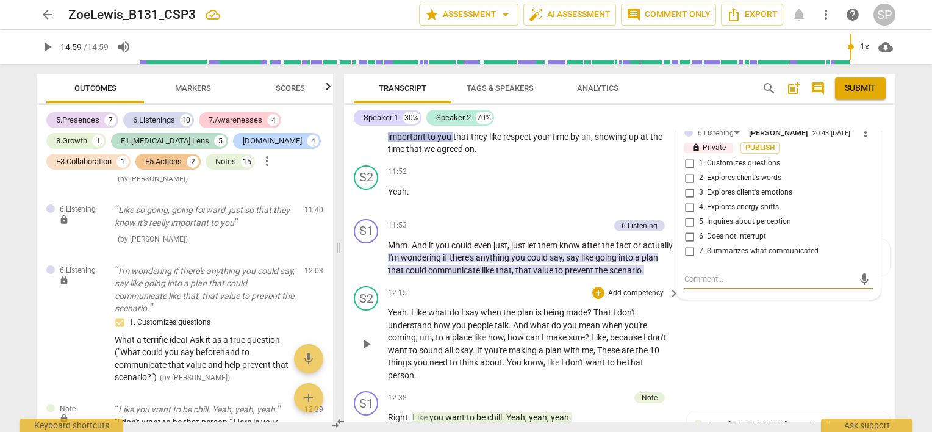
scroll to position [4152, 0]
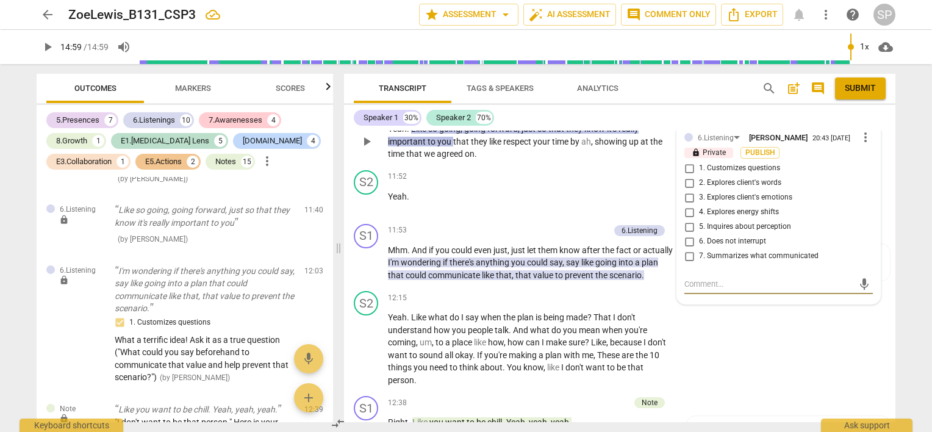
click at [686, 263] on input "7. Summarizes what communicated" at bounding box center [689, 256] width 20 height 15
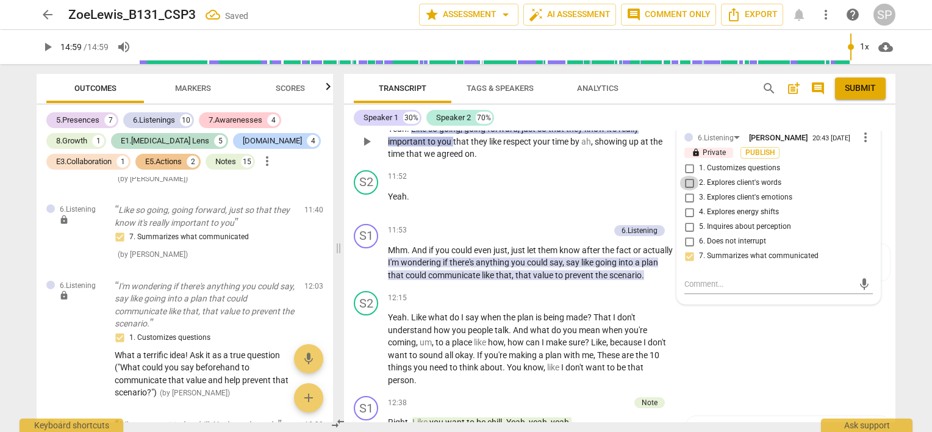
click at [687, 190] on input "2. Explores client's words" at bounding box center [689, 183] width 20 height 15
click at [578, 203] on p "Yeah ." at bounding box center [530, 196] width 285 height 13
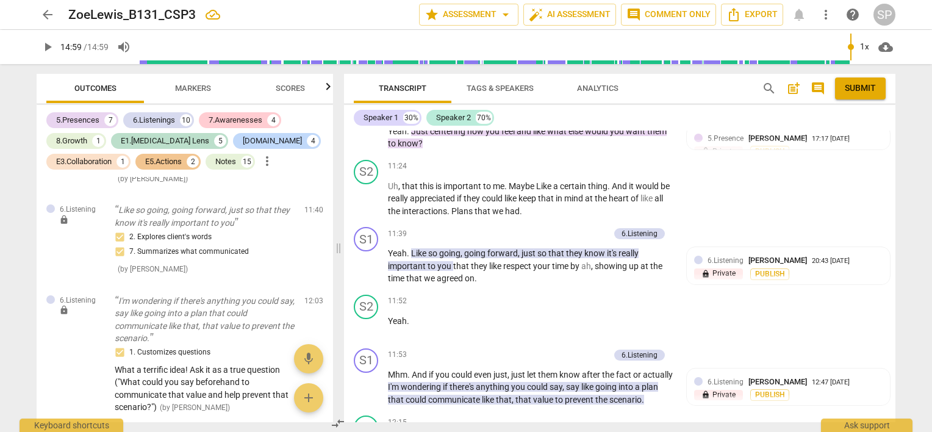
scroll to position [4030, 0]
